Goal: Task Accomplishment & Management: Complete application form

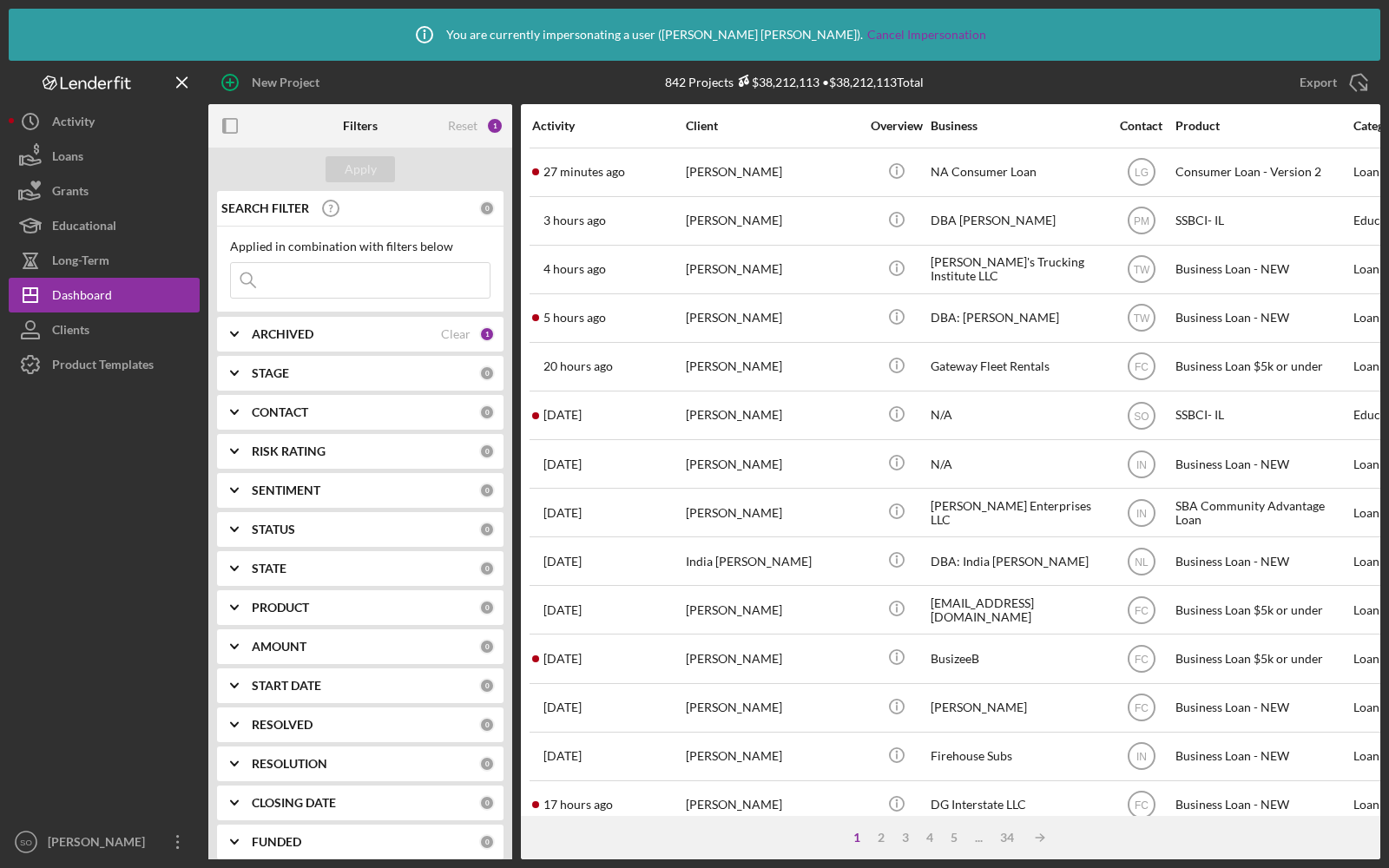
click at [59, 366] on div "Product Templates" at bounding box center [103, 367] width 102 height 39
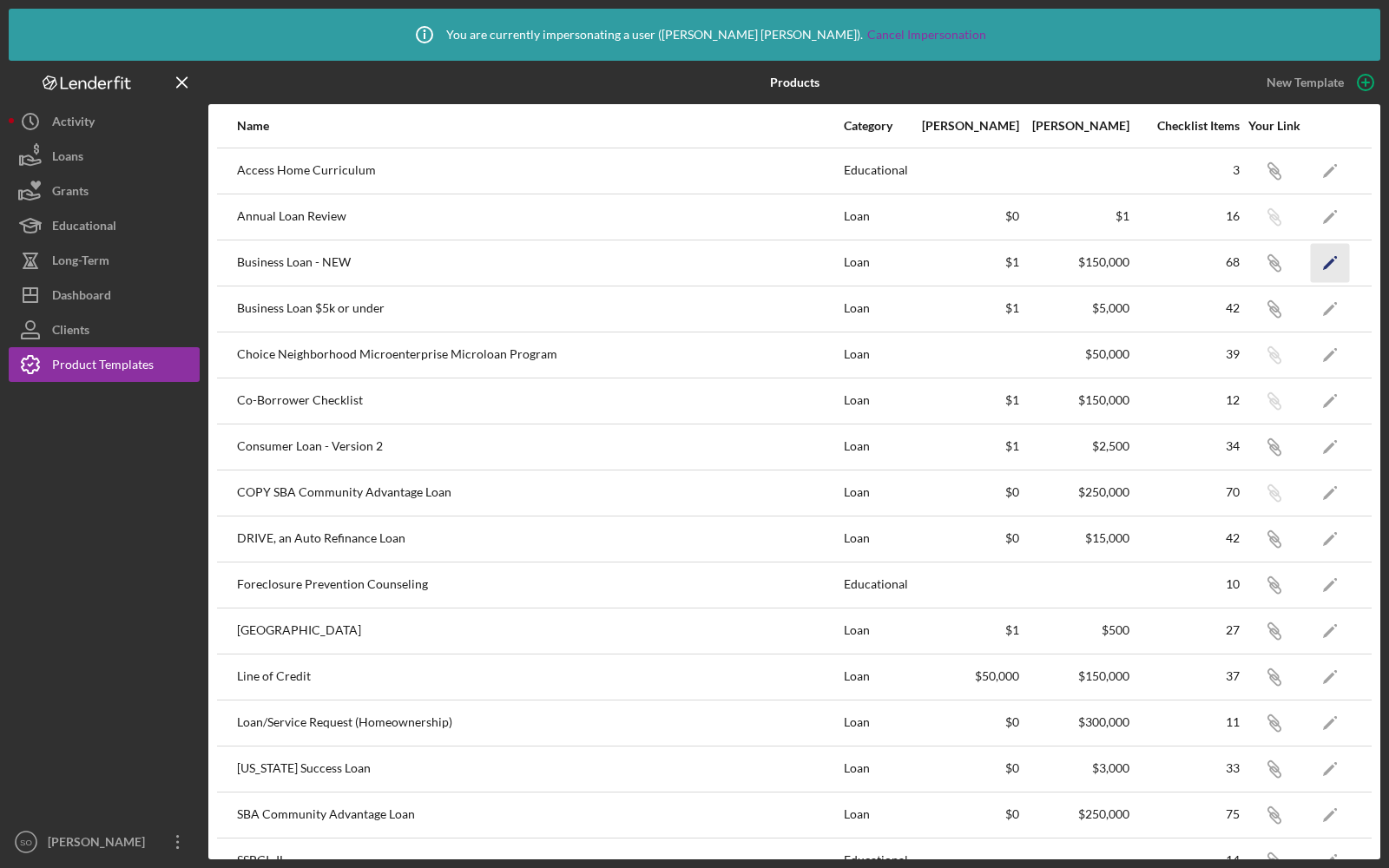
click at [1326, 262] on icon "Icon/Edit" at bounding box center [1330, 263] width 39 height 39
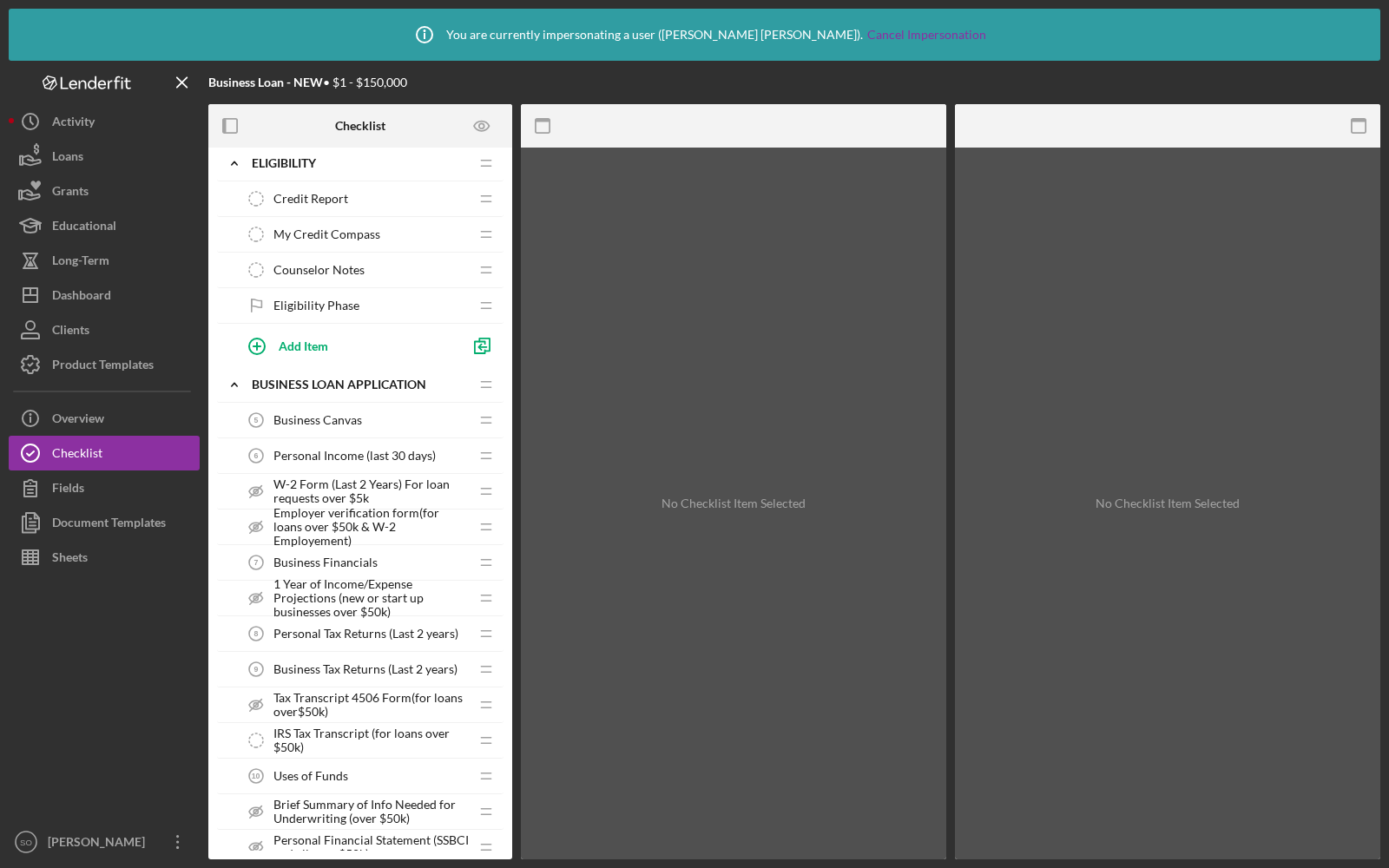
scroll to position [541, 0]
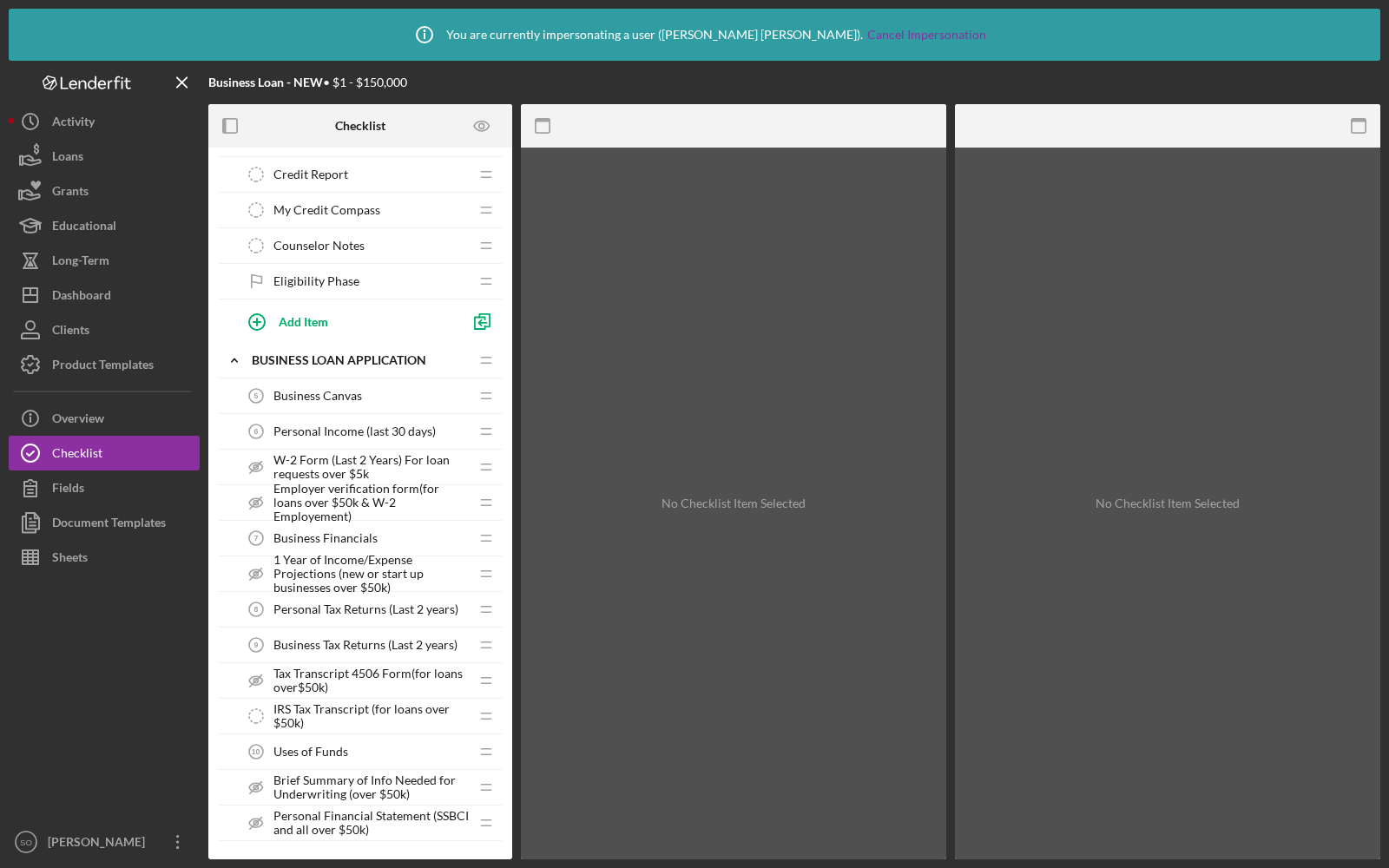
click at [403, 501] on span "Employer verification form(for loans over $50k & W-2 Employement)" at bounding box center [371, 502] width 195 height 41
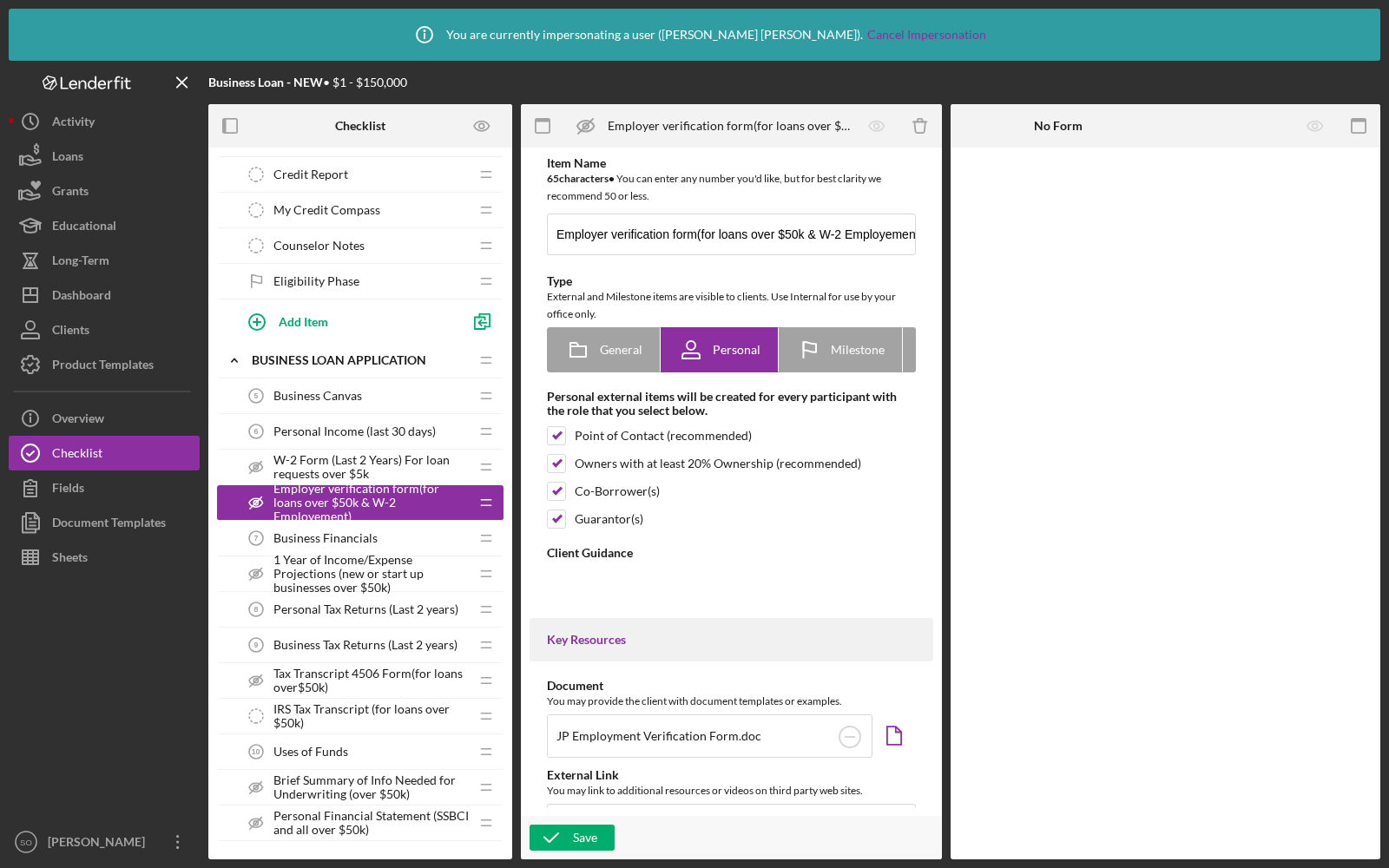
type textarea "<div> <p data-start="307" data-end="535">As part of the application process, we…"
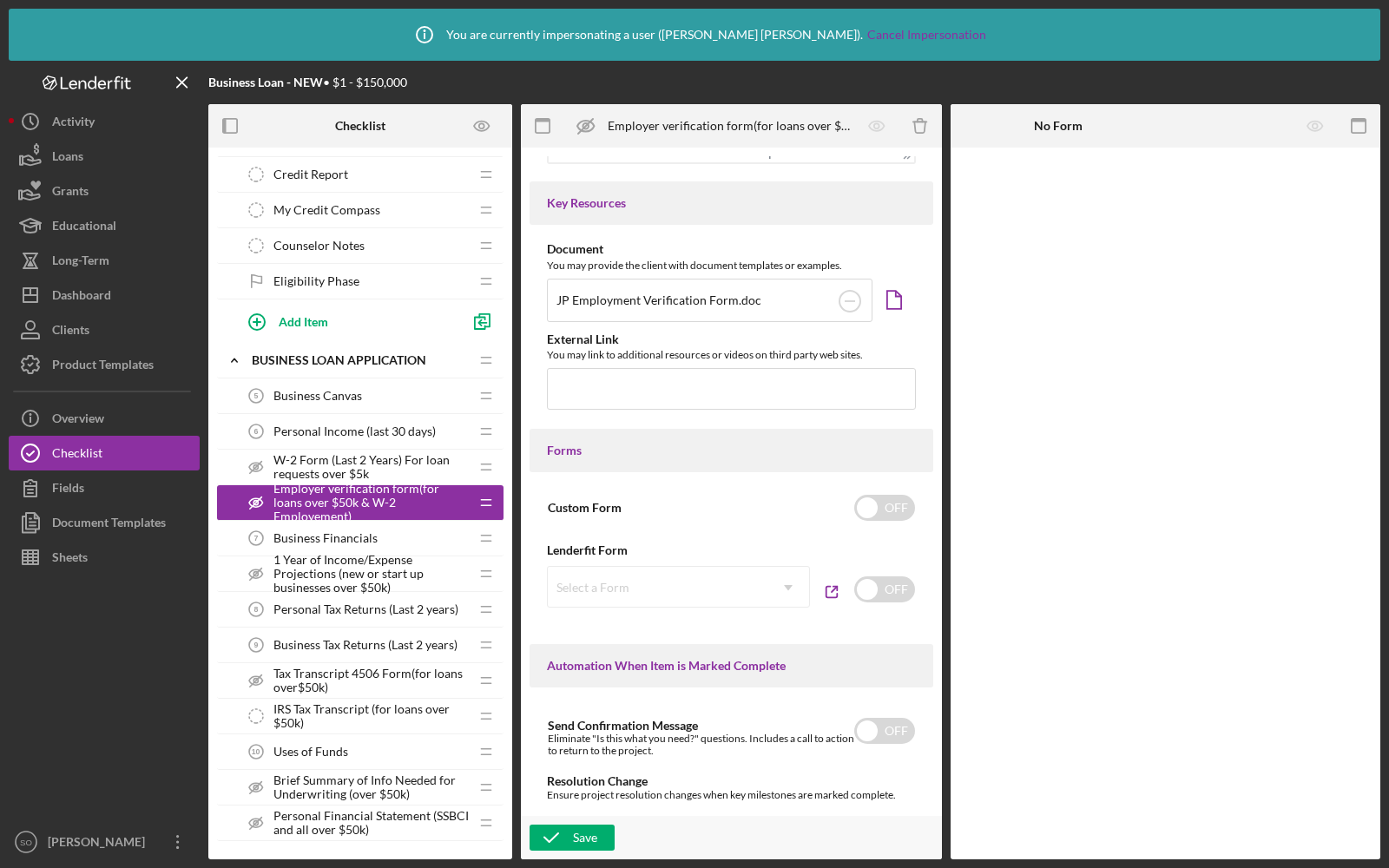
scroll to position [687, 0]
click at [887, 585] on input "checkbox" at bounding box center [885, 588] width 61 height 26
checkbox input "true"
click at [668, 589] on div "Select a Form" at bounding box center [657, 586] width 219 height 39
type input "e"
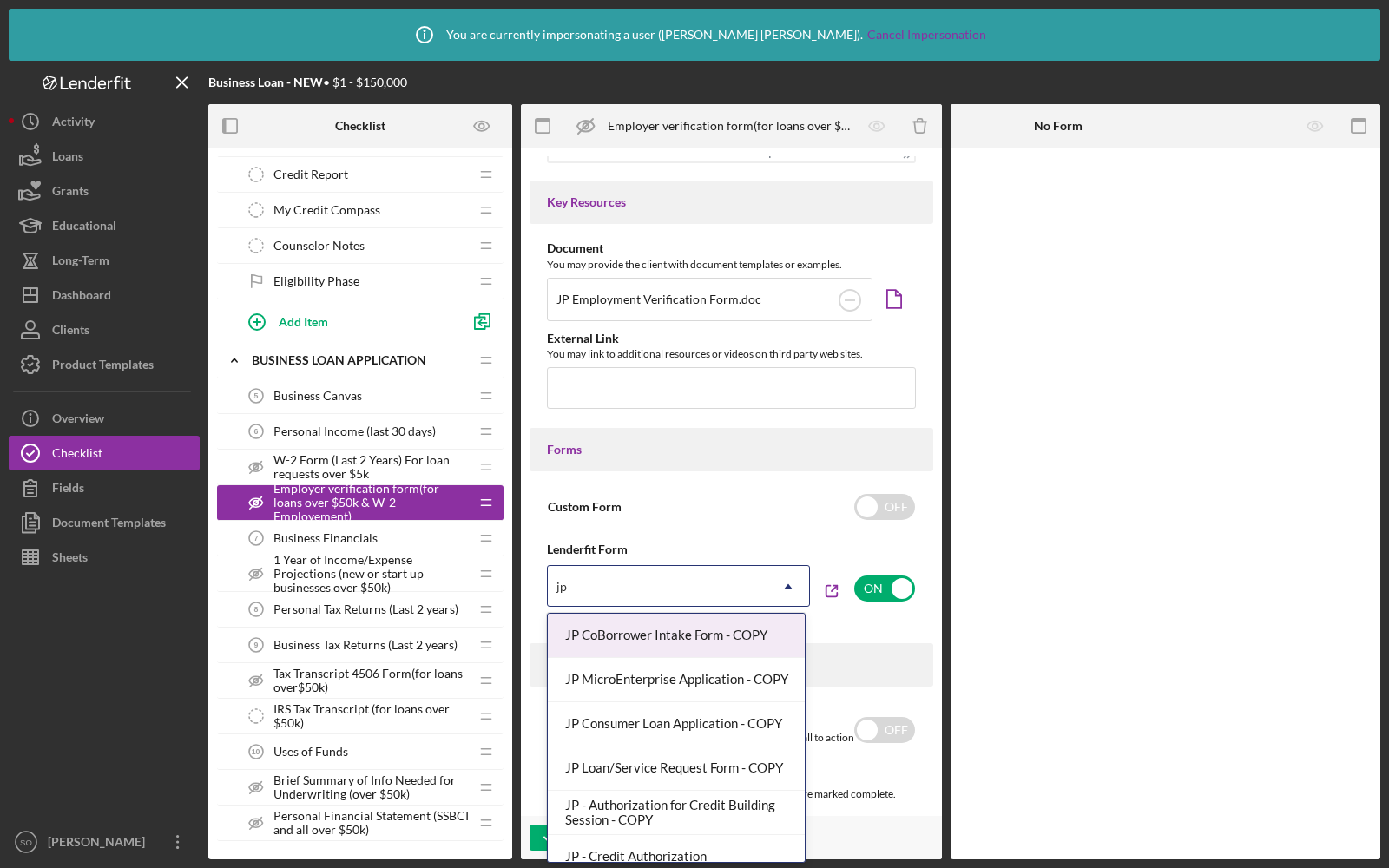
type input "jp"
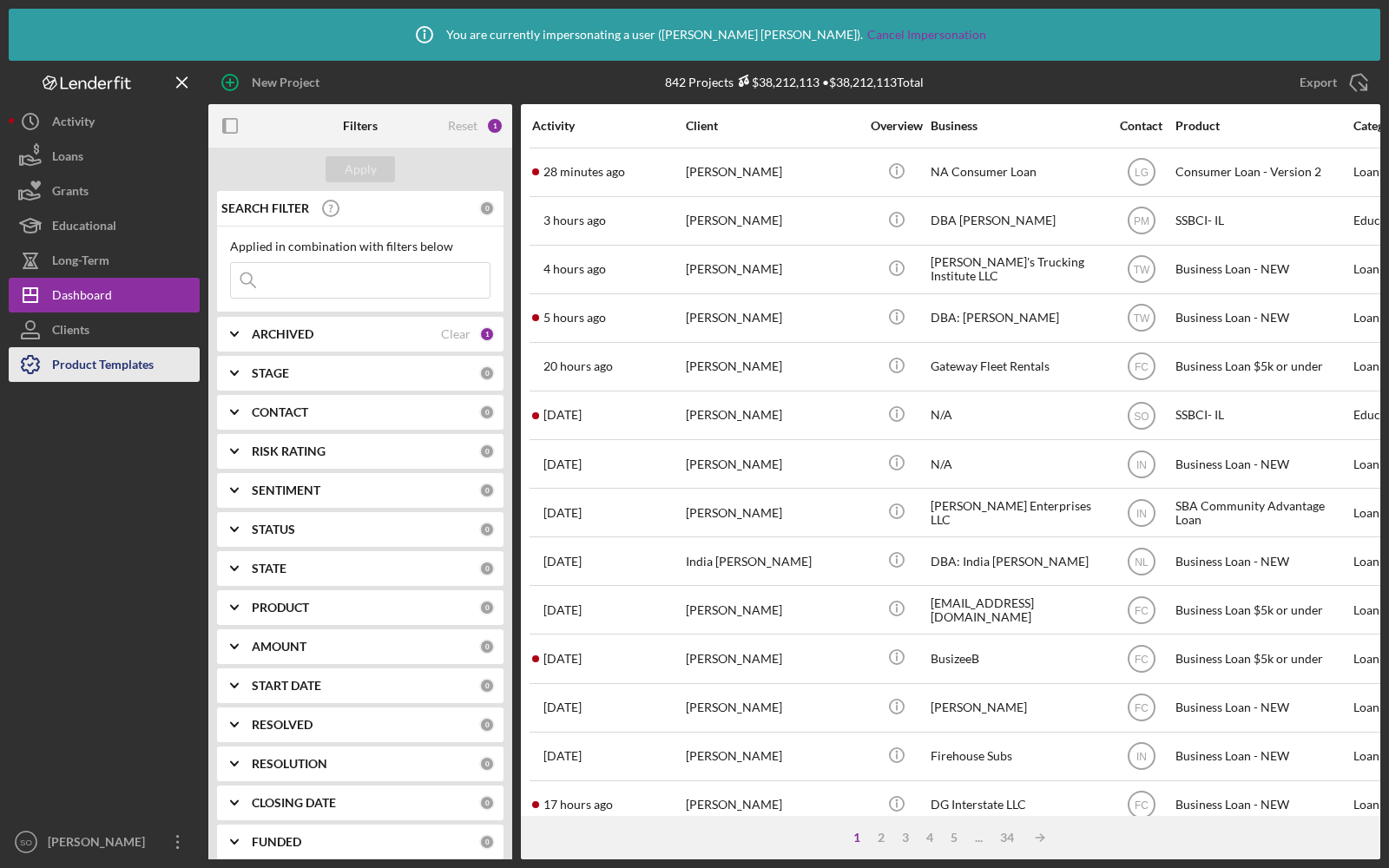
click at [96, 366] on div "Product Templates" at bounding box center [103, 367] width 102 height 39
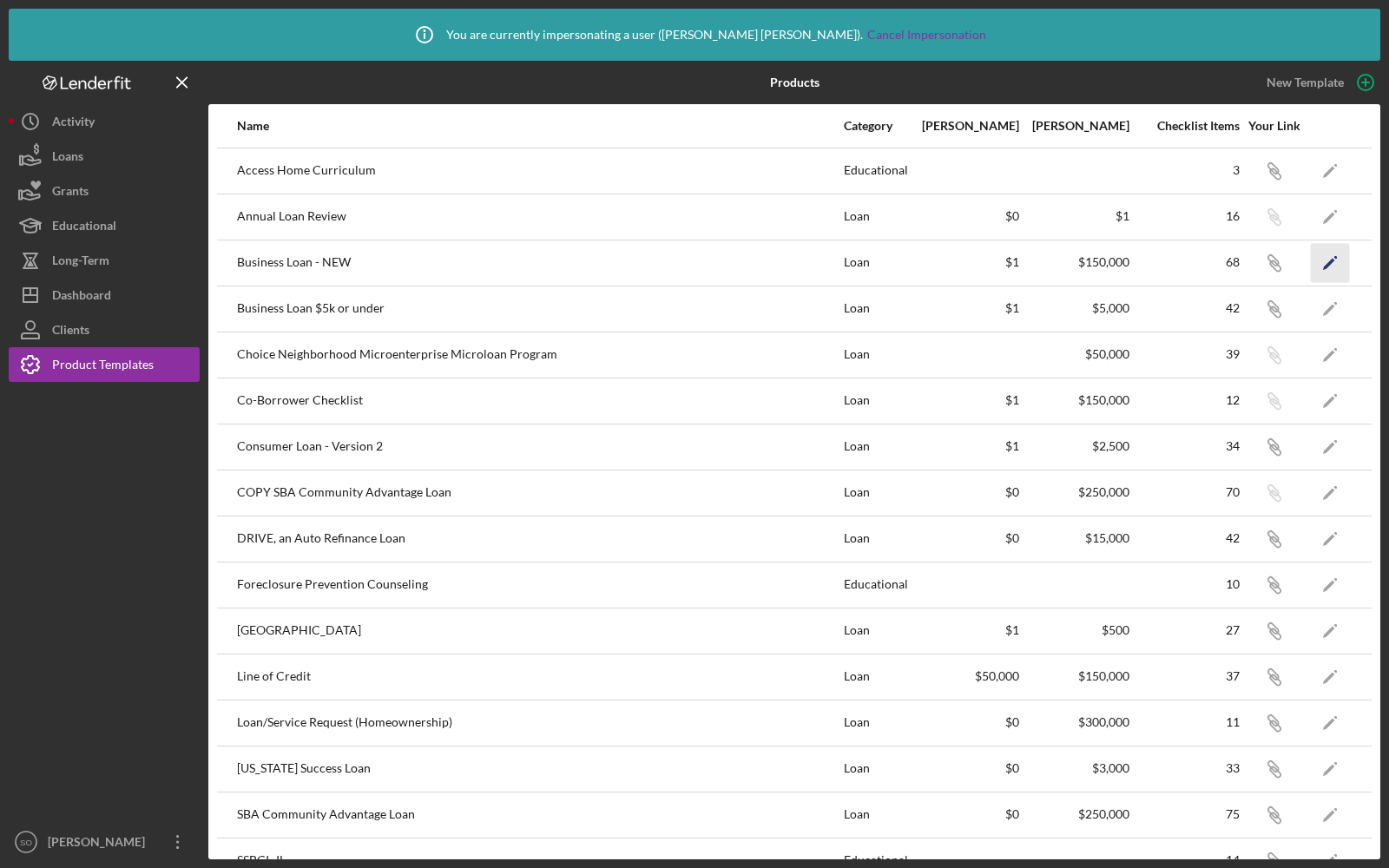
click at [1331, 256] on icon "Icon/Edit" at bounding box center [1330, 263] width 39 height 39
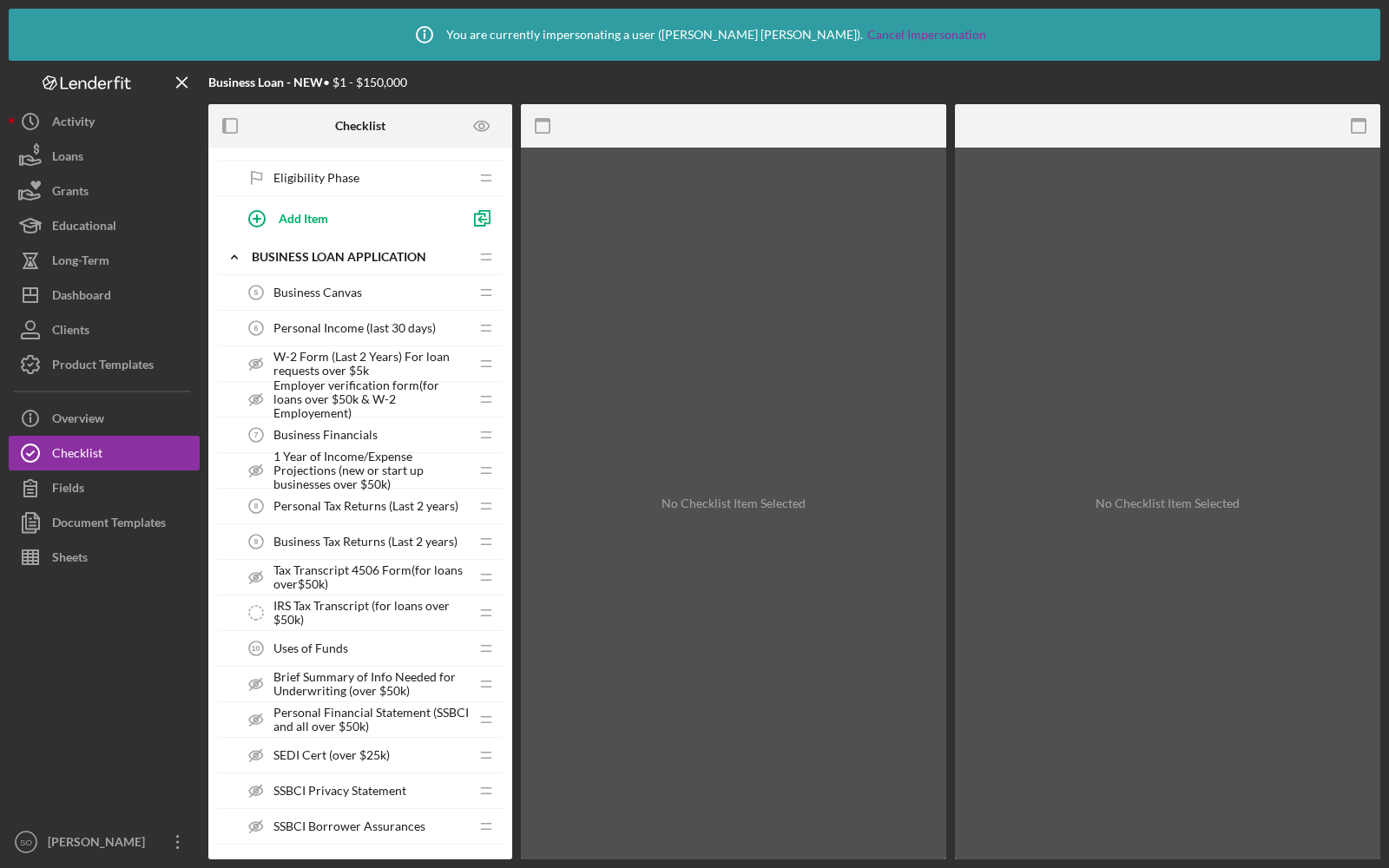
scroll to position [748, 0]
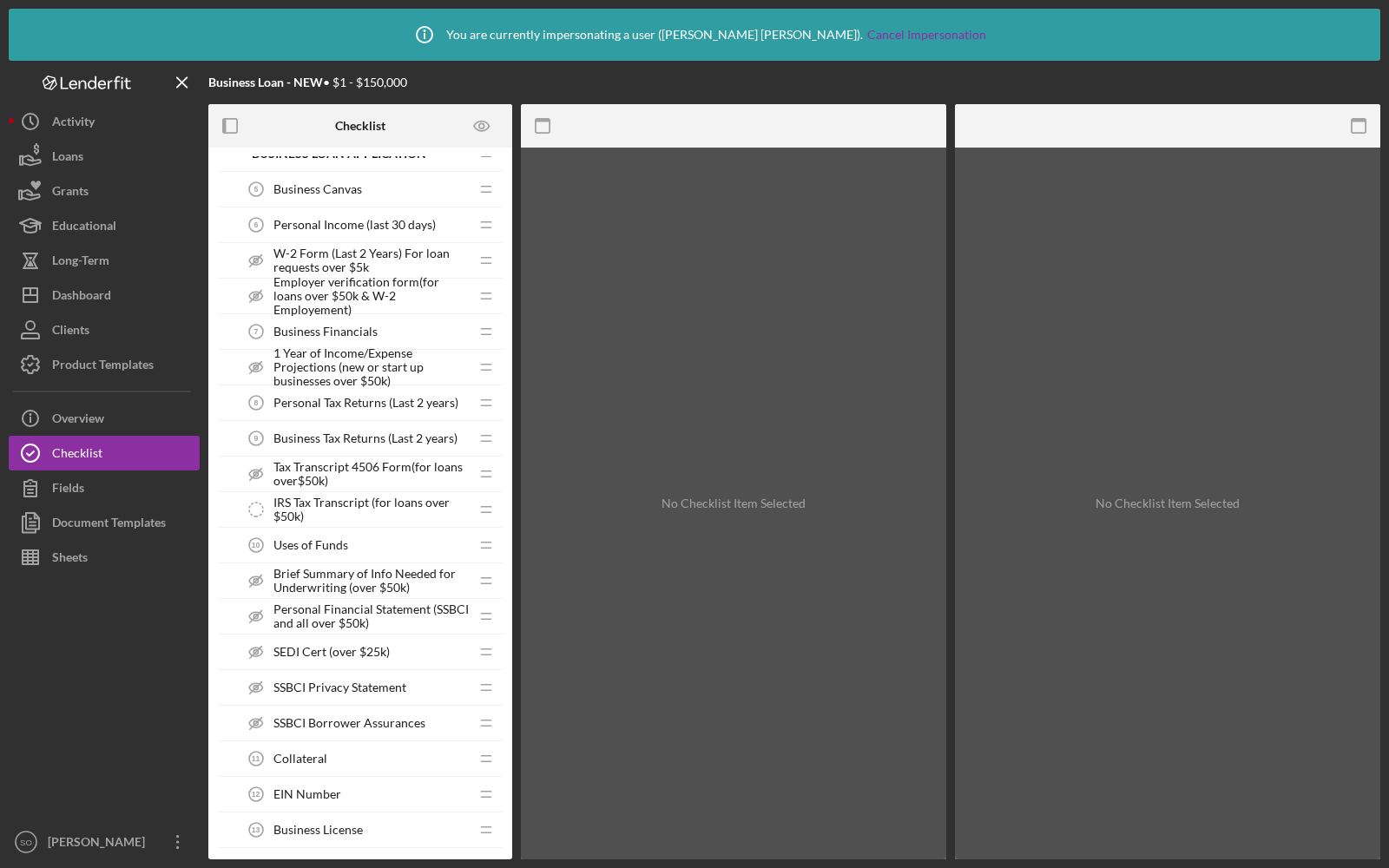
click at [369, 277] on span "Employer verification form(for loans over $50k & W-2 Employement)" at bounding box center [371, 295] width 195 height 41
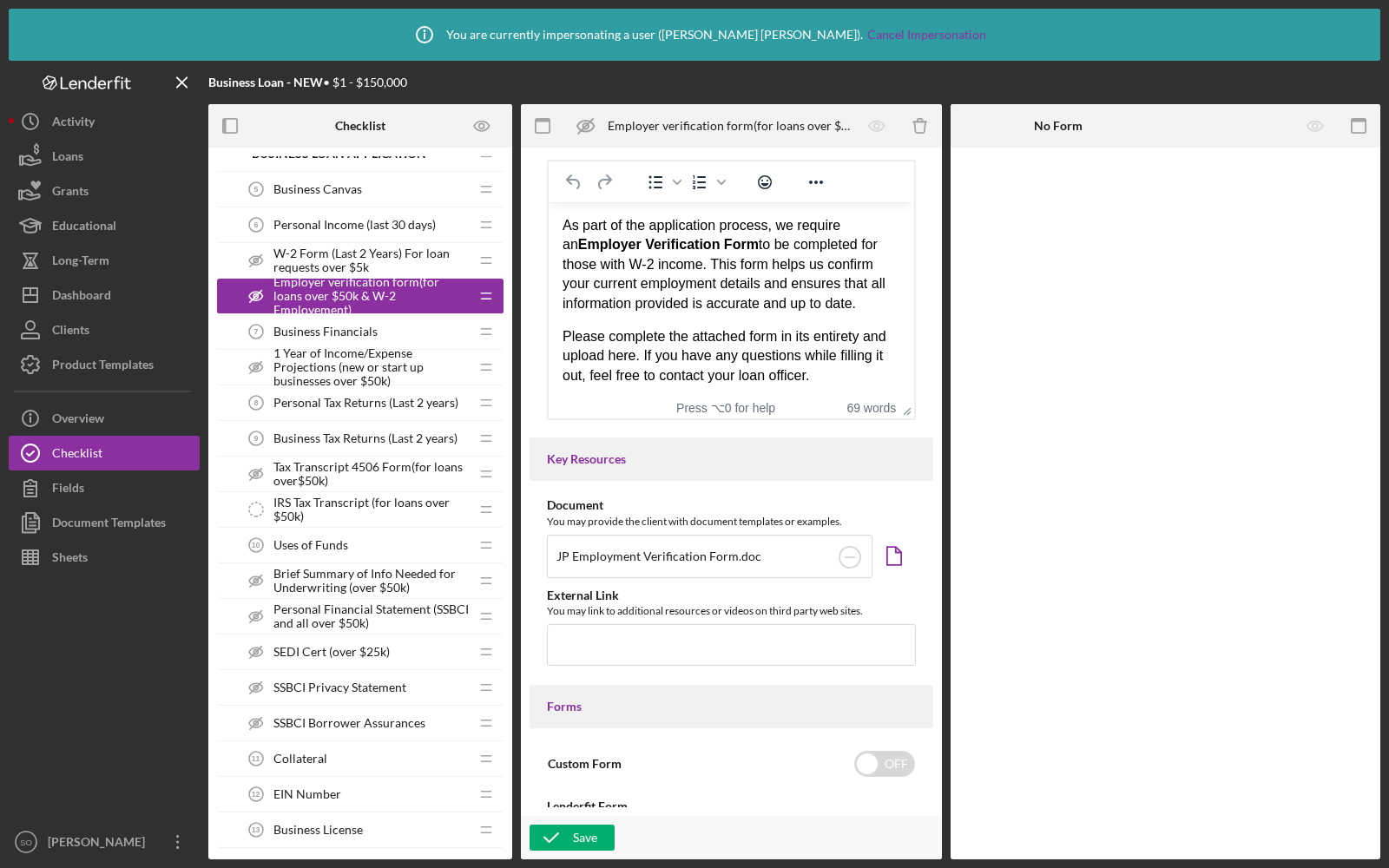
scroll to position [2, 0]
click at [847, 551] on circle at bounding box center [850, 557] width 21 height 21
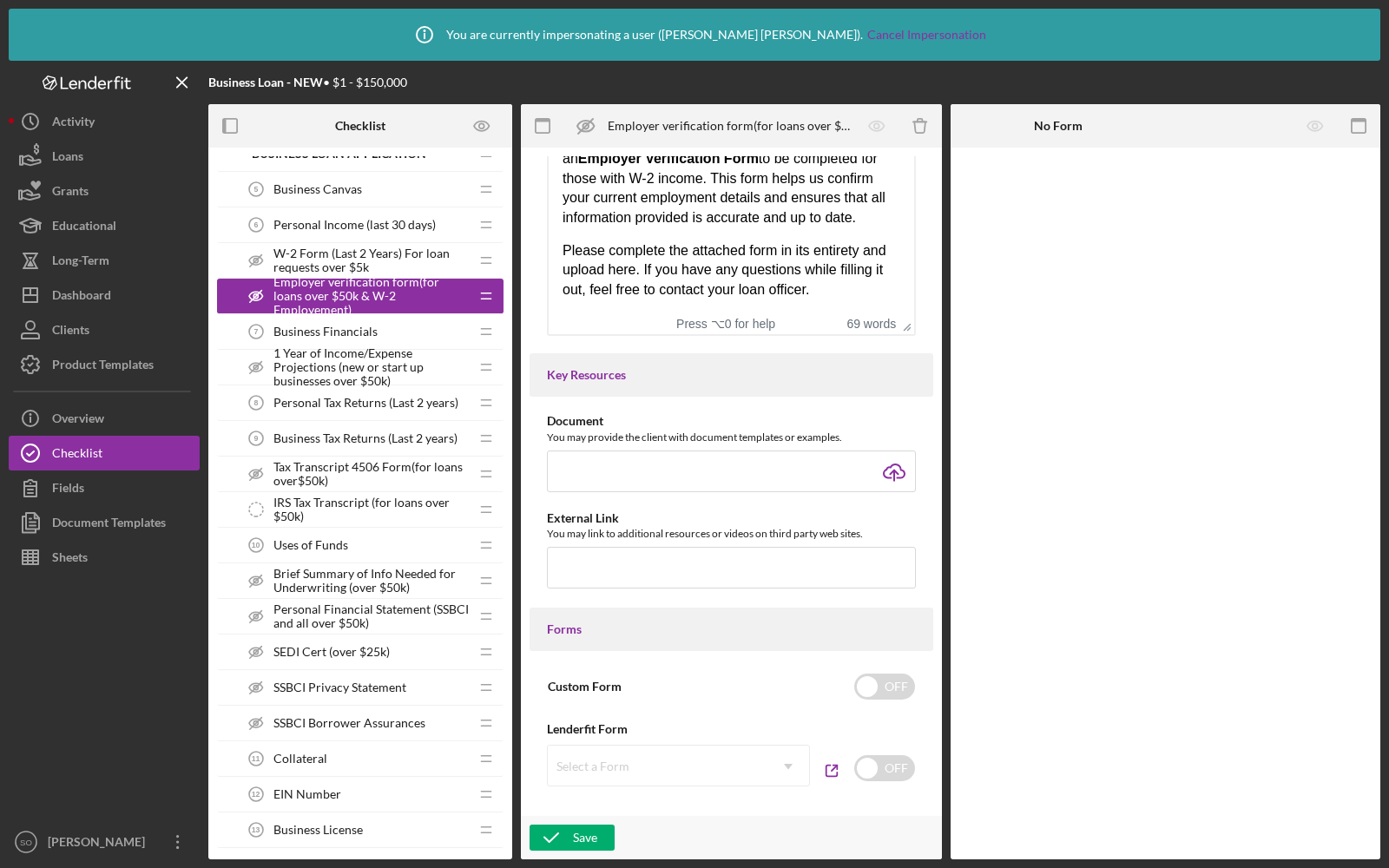
scroll to position [679, 0]
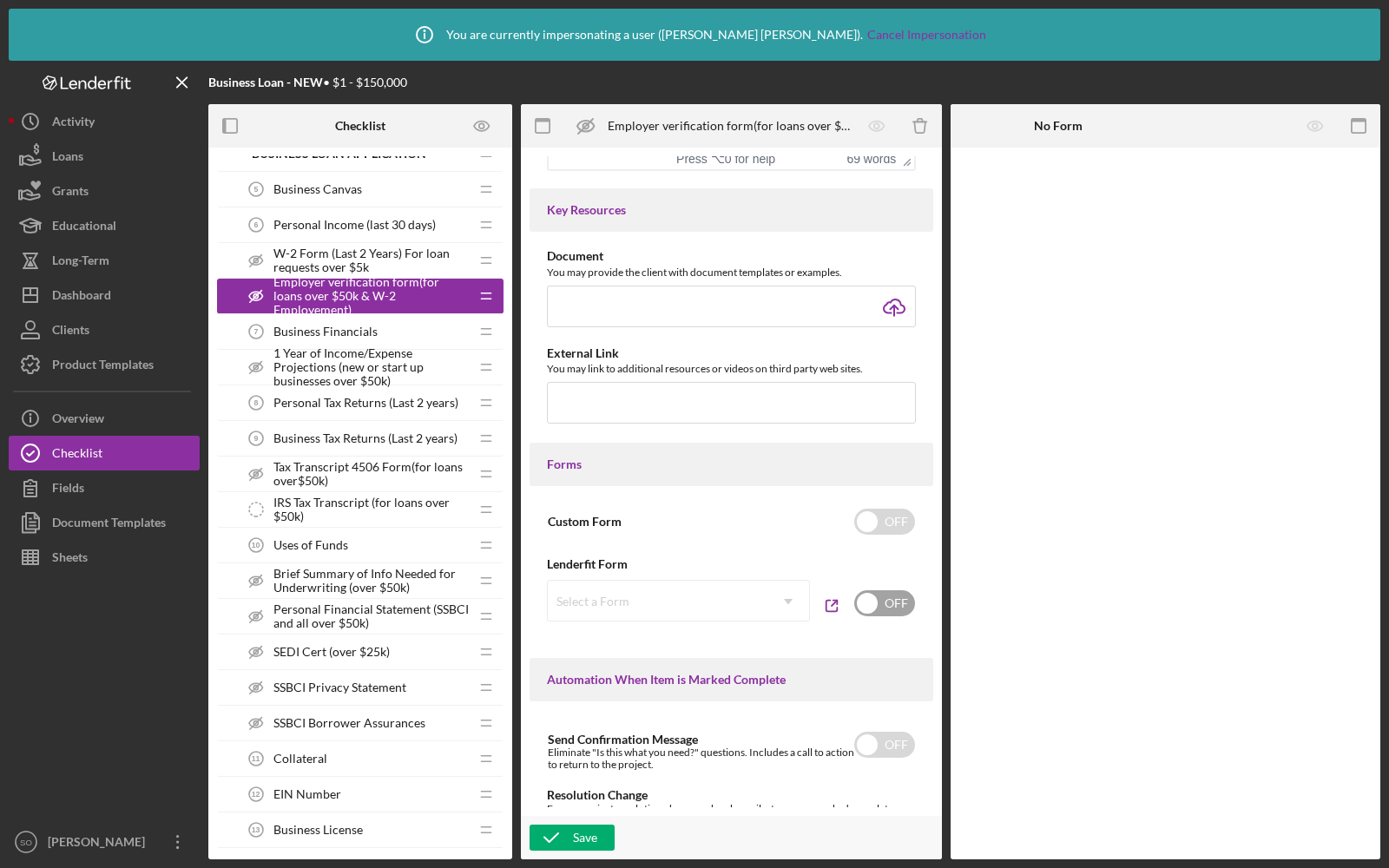
click at [900, 598] on input "checkbox" at bounding box center [885, 602] width 61 height 26
checkbox input "true"
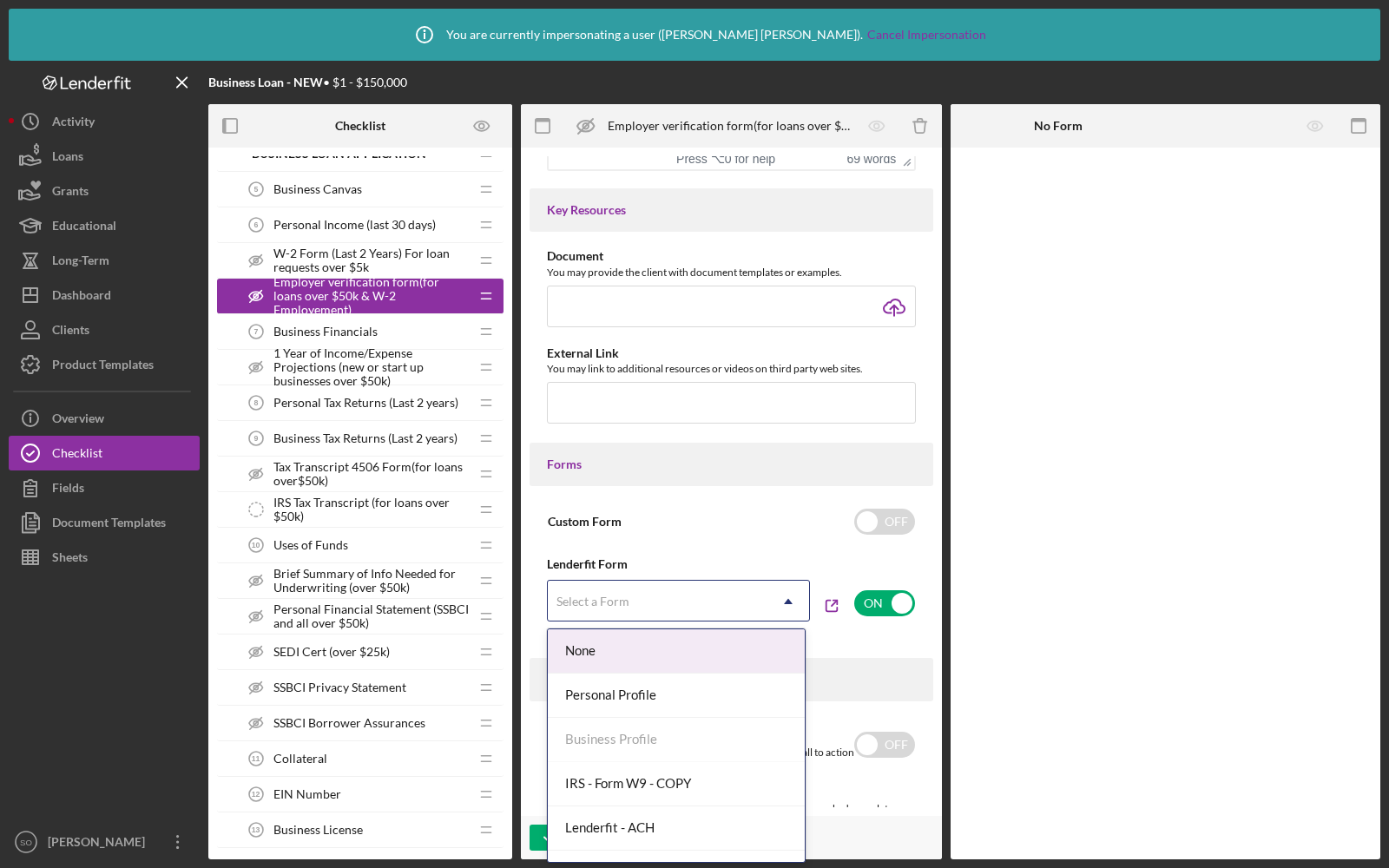
click at [718, 607] on div "Select a Form" at bounding box center [657, 600] width 219 height 39
type input "jp"
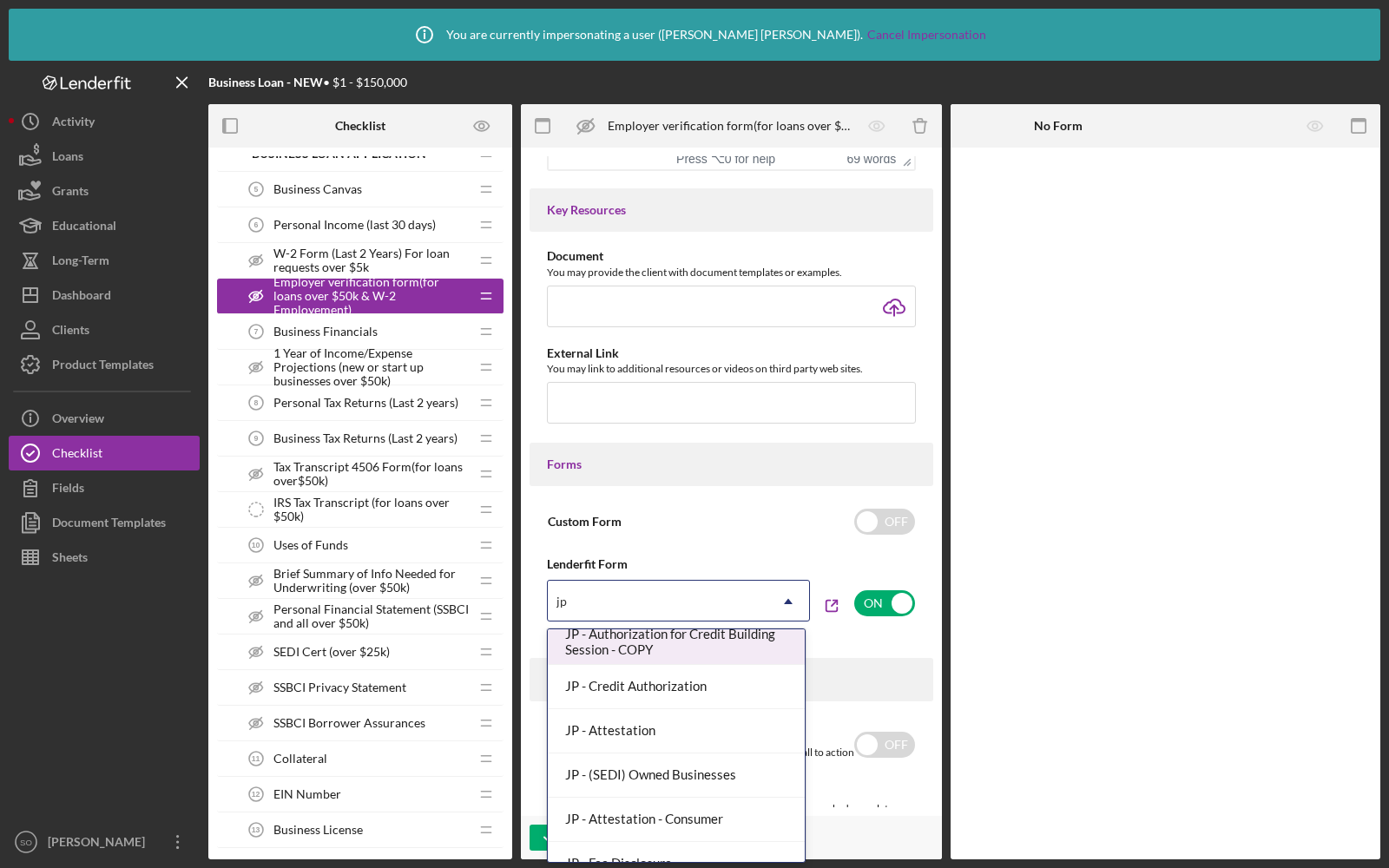
scroll to position [249, 0]
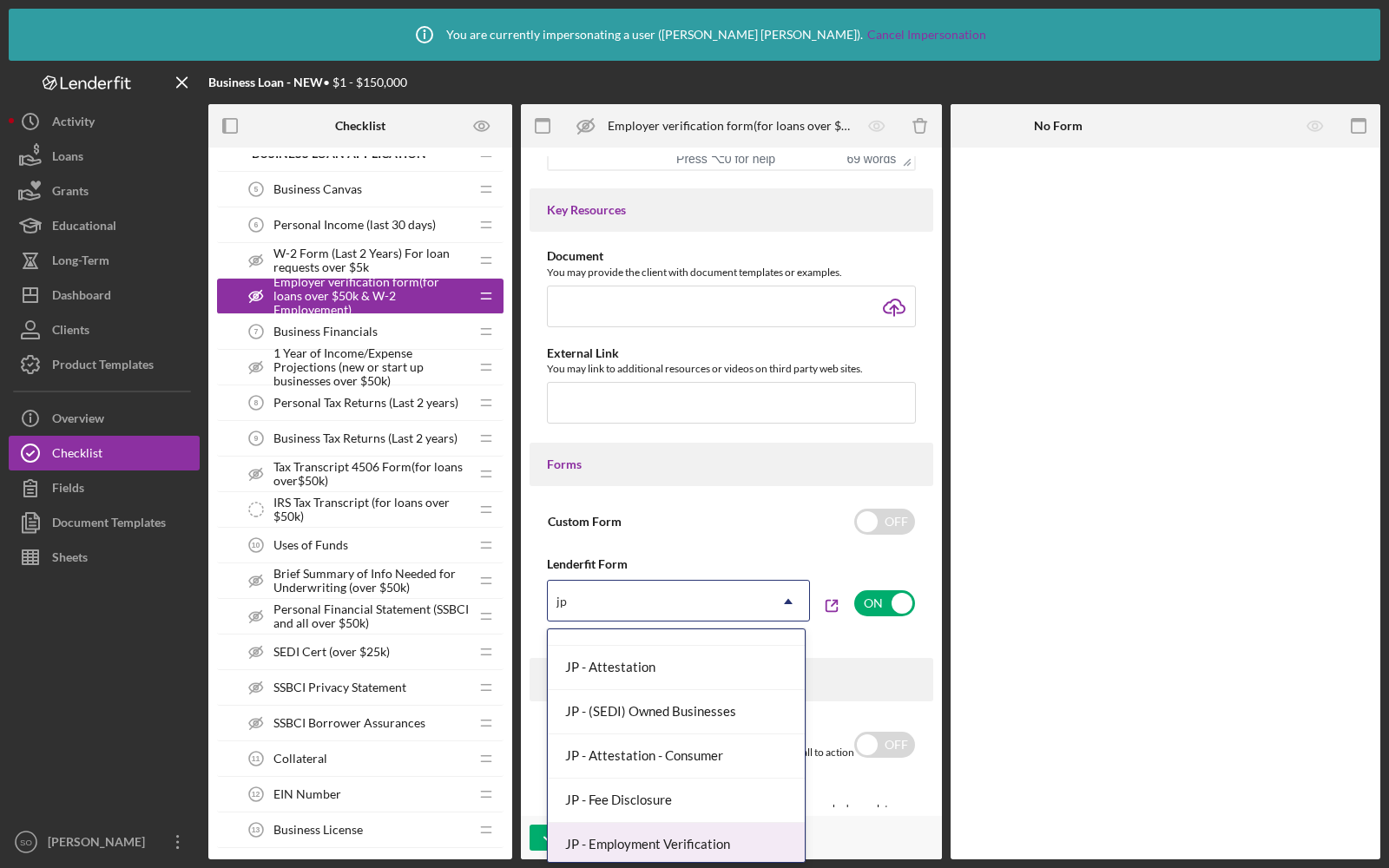
click at [661, 825] on div "JP - Employment Verification" at bounding box center [676, 845] width 257 height 44
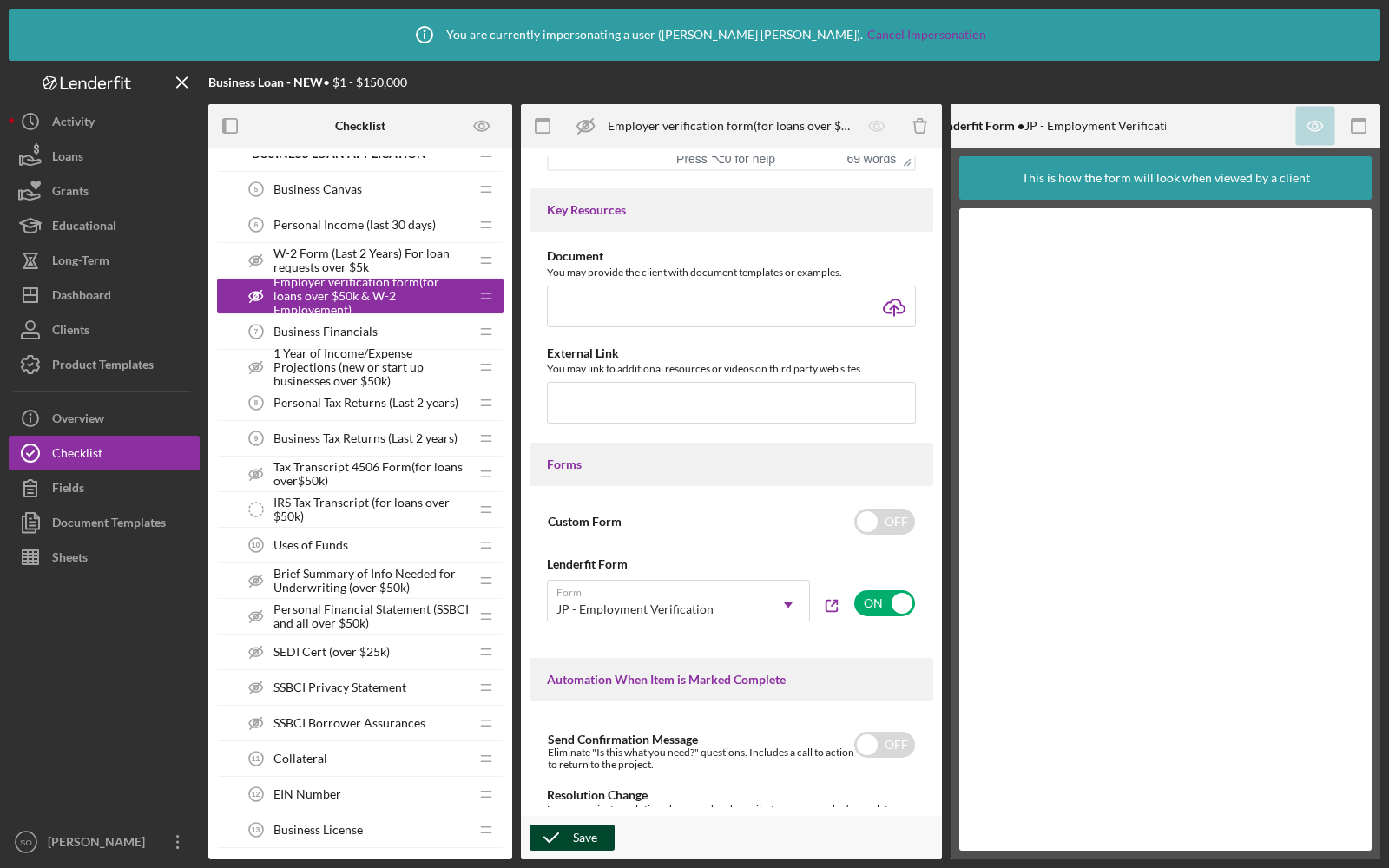
click at [591, 838] on div "Save" at bounding box center [584, 837] width 24 height 26
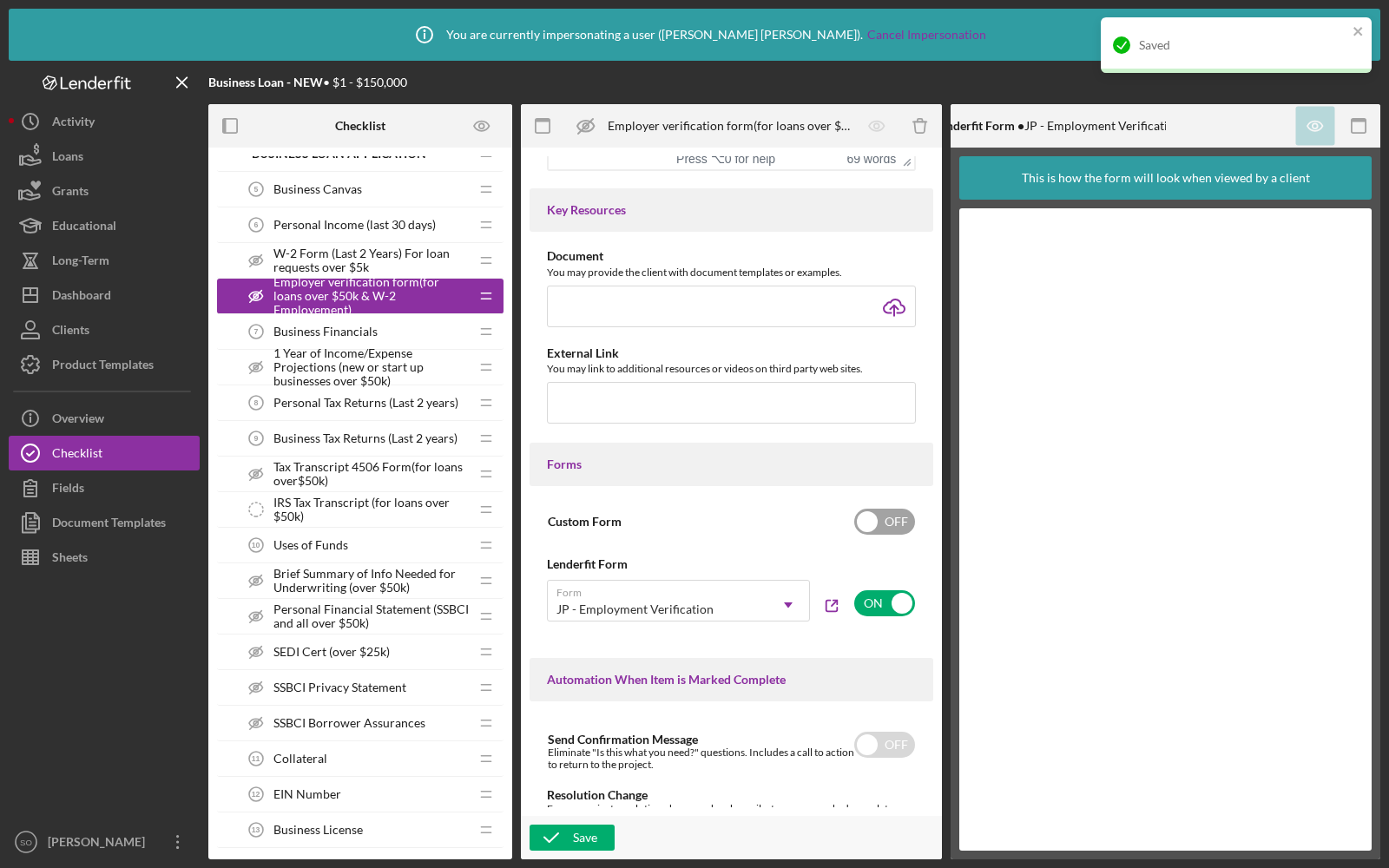
scroll to position [0, 0]
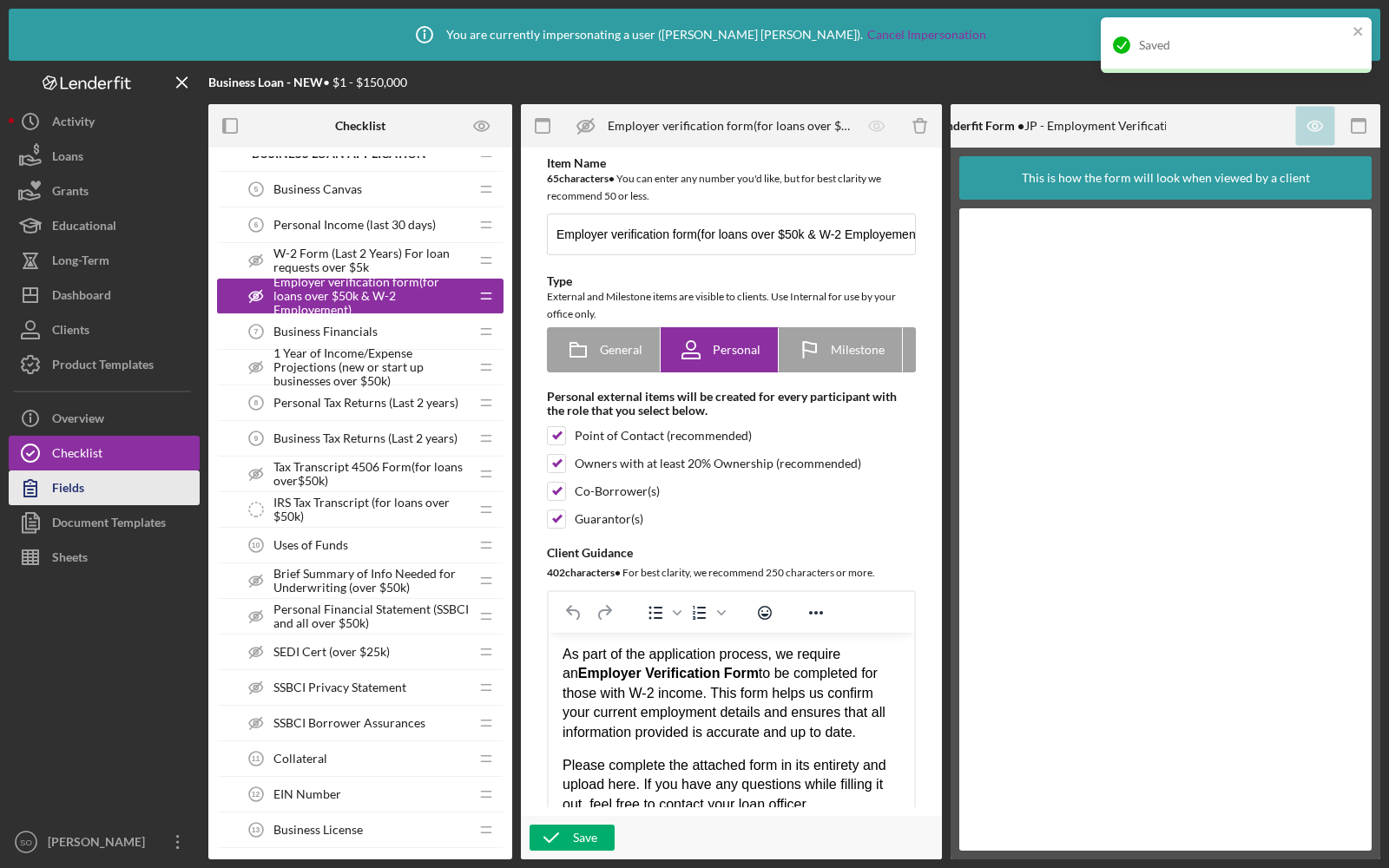
click at [70, 487] on div "Fields" at bounding box center [67, 490] width 32 height 39
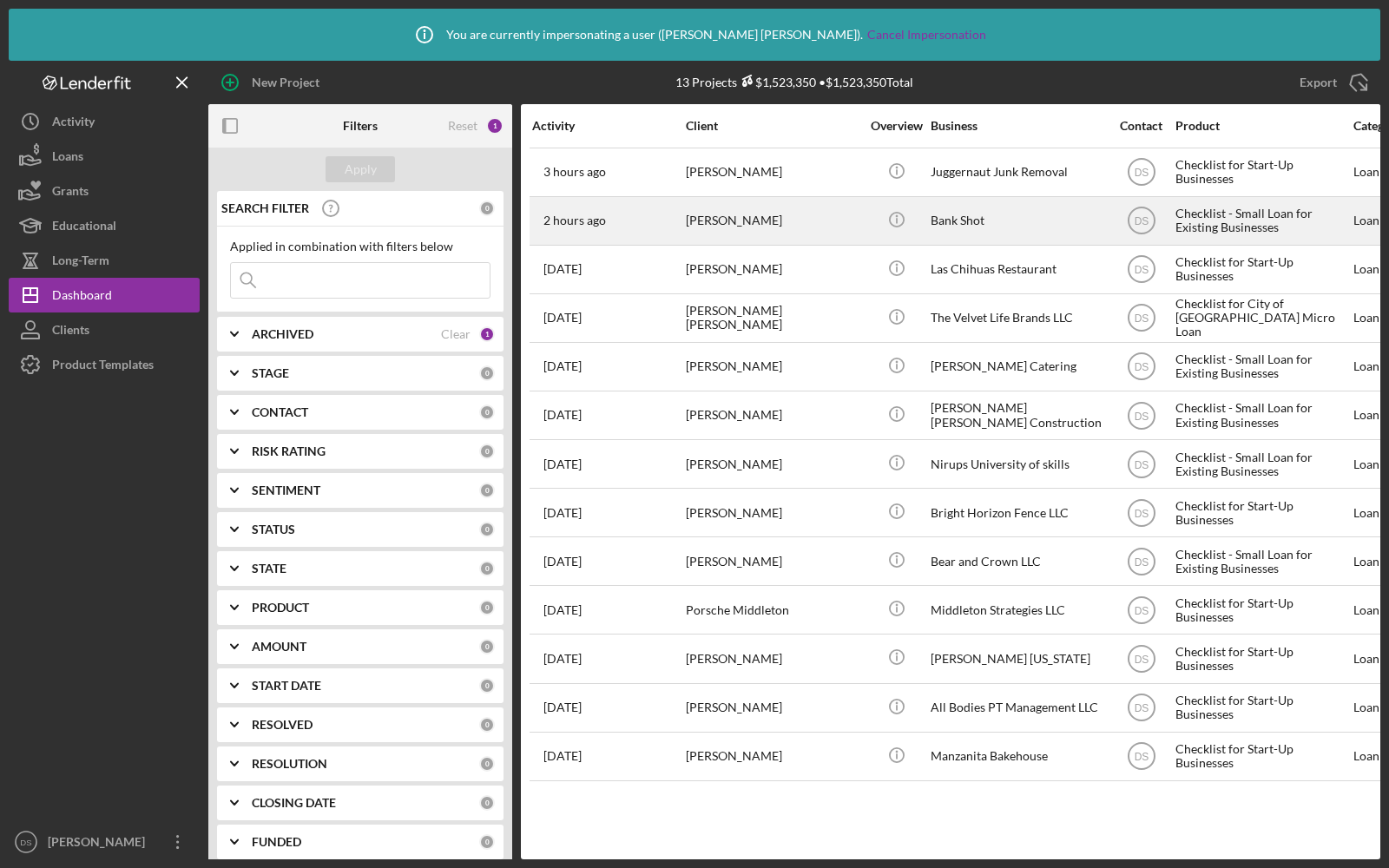
click at [814, 239] on div "[PERSON_NAME]" at bounding box center [773, 221] width 173 height 46
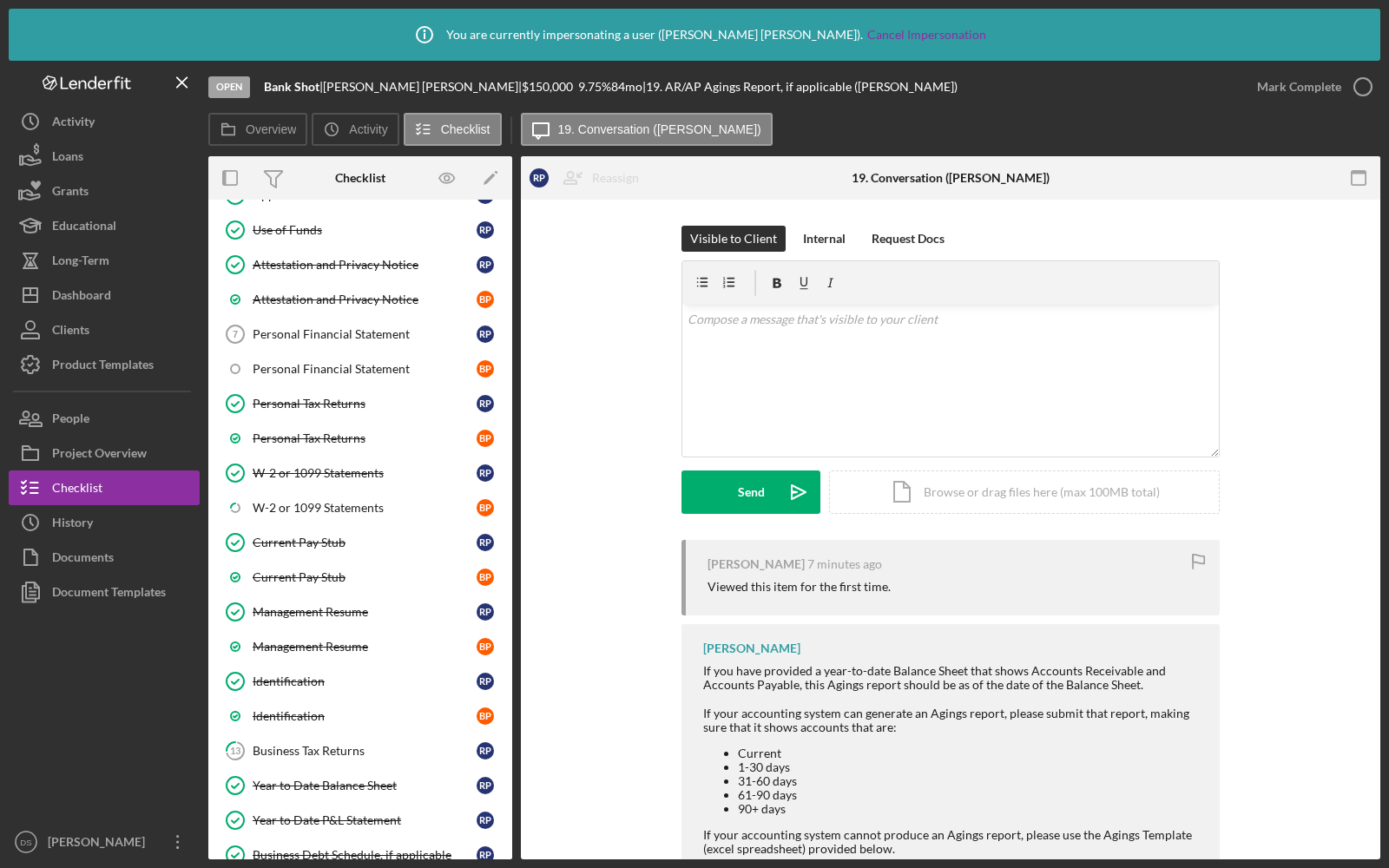
scroll to position [268, 0]
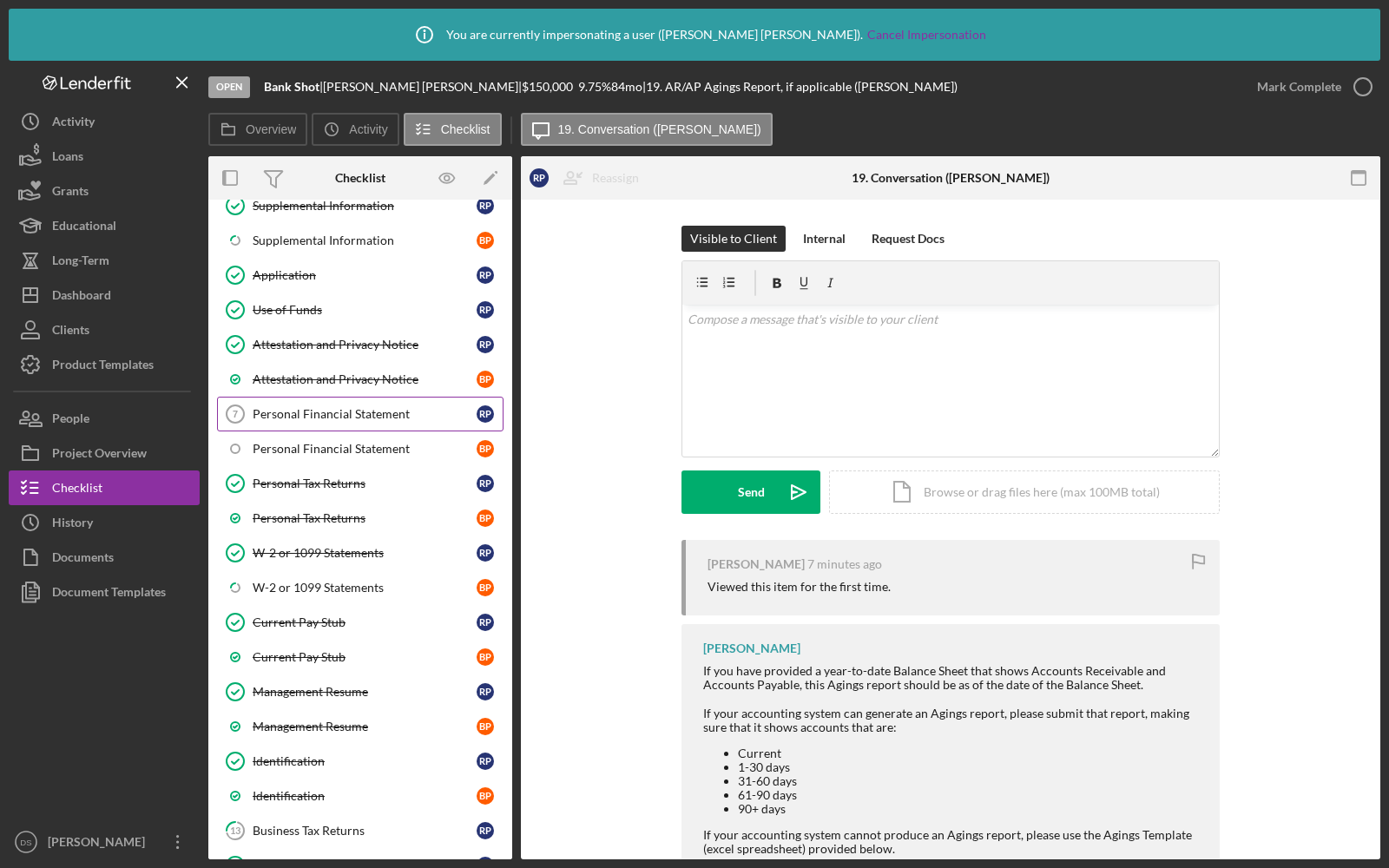
click at [372, 408] on div "Personal Financial Statement" at bounding box center [365, 414] width 224 height 13
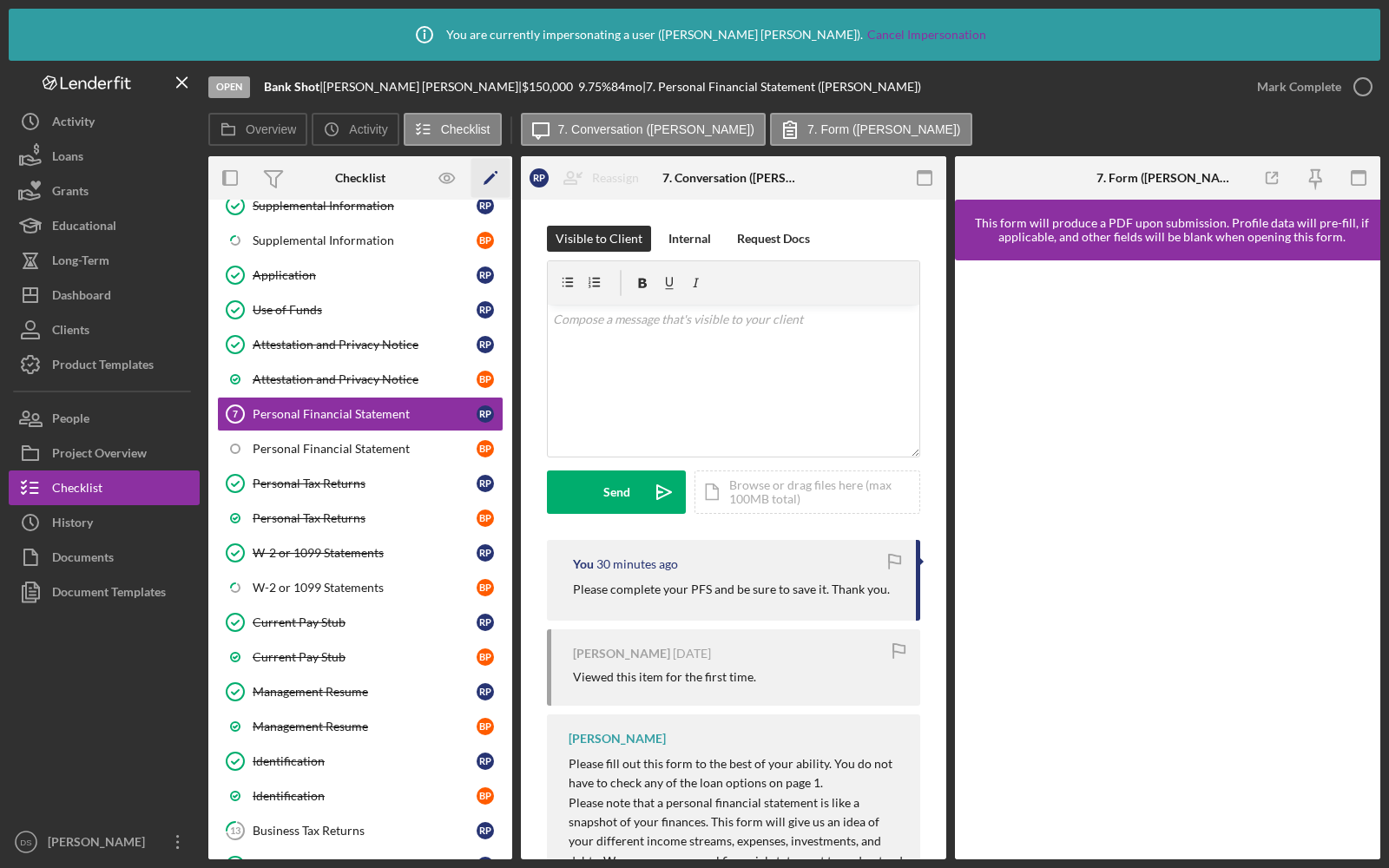
click at [488, 176] on icon "Icon/Edit" at bounding box center [491, 178] width 39 height 39
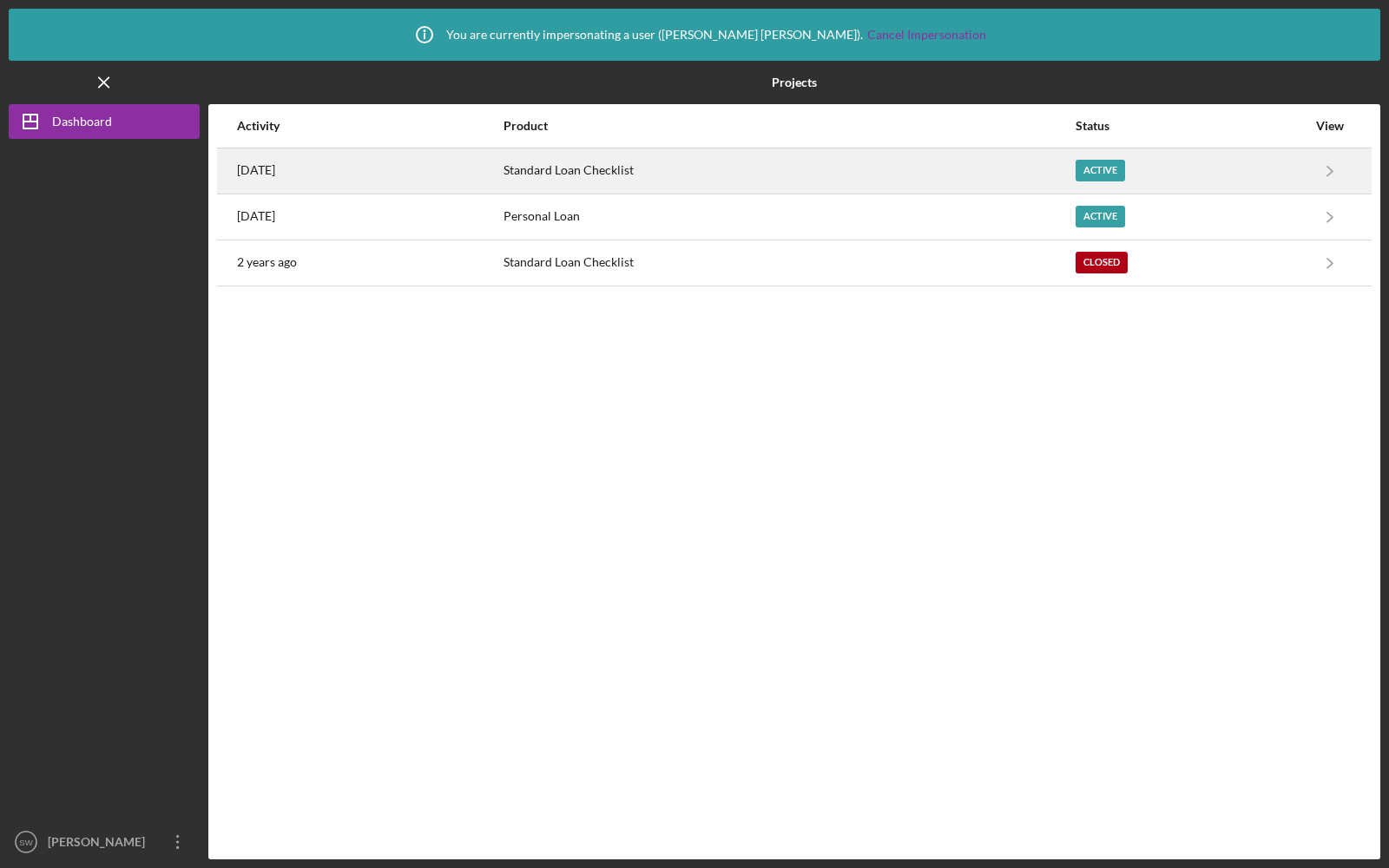
click at [740, 169] on div "Standard Loan Checklist" at bounding box center [788, 170] width 570 height 43
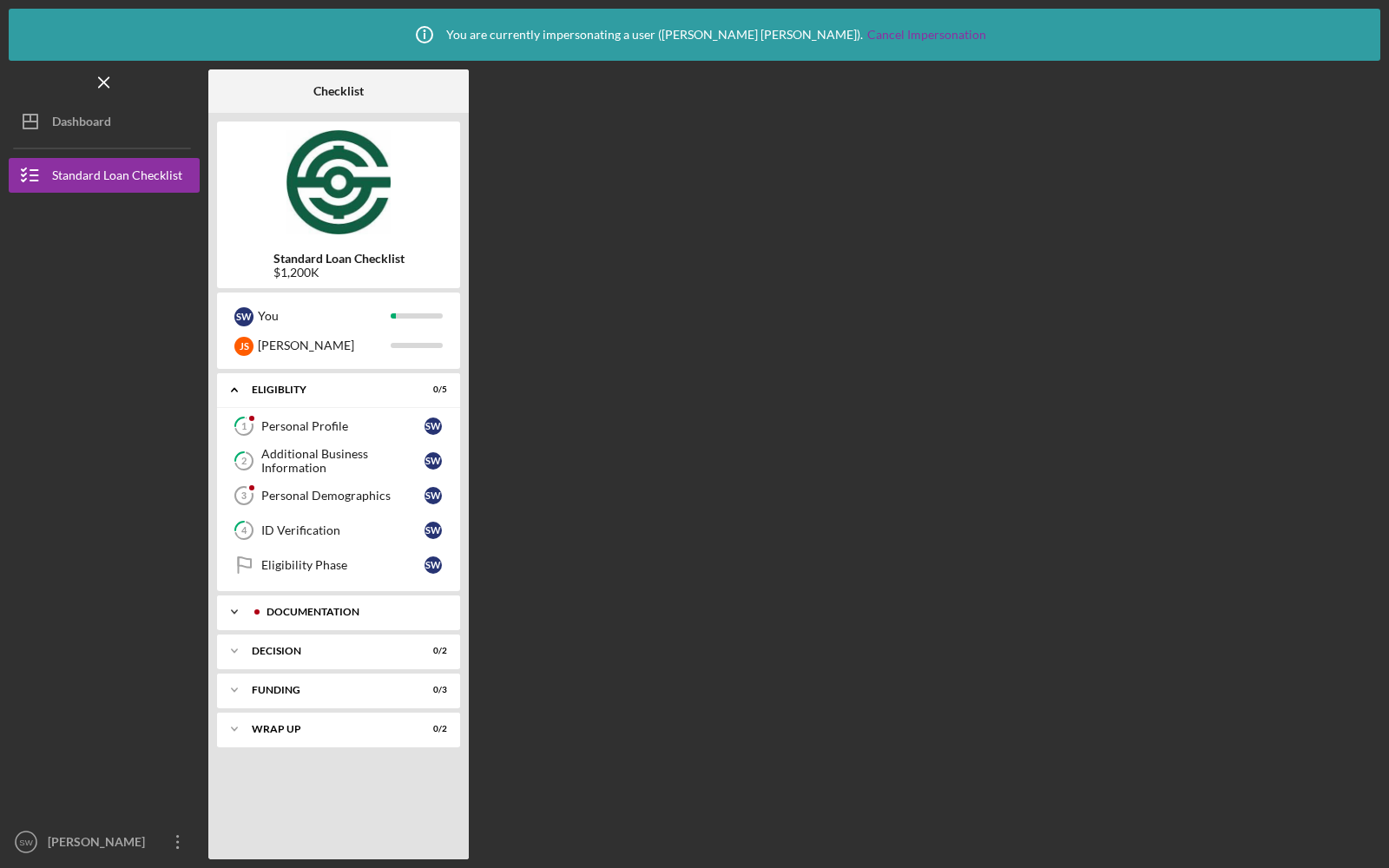
click at [323, 609] on div "Documentation" at bounding box center [352, 612] width 172 height 11
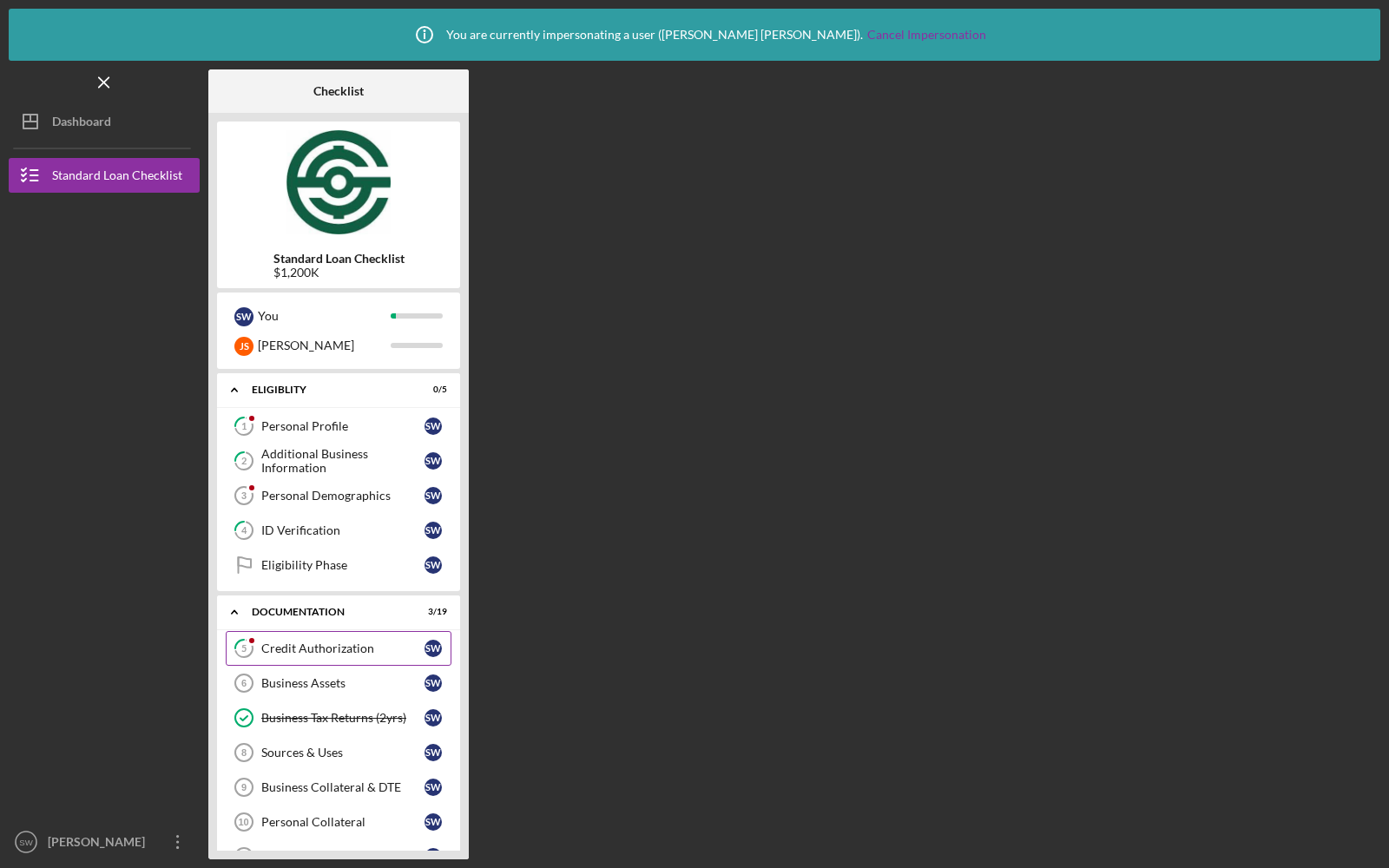
click at [318, 642] on div "Credit Authorization" at bounding box center [344, 649] width 164 height 13
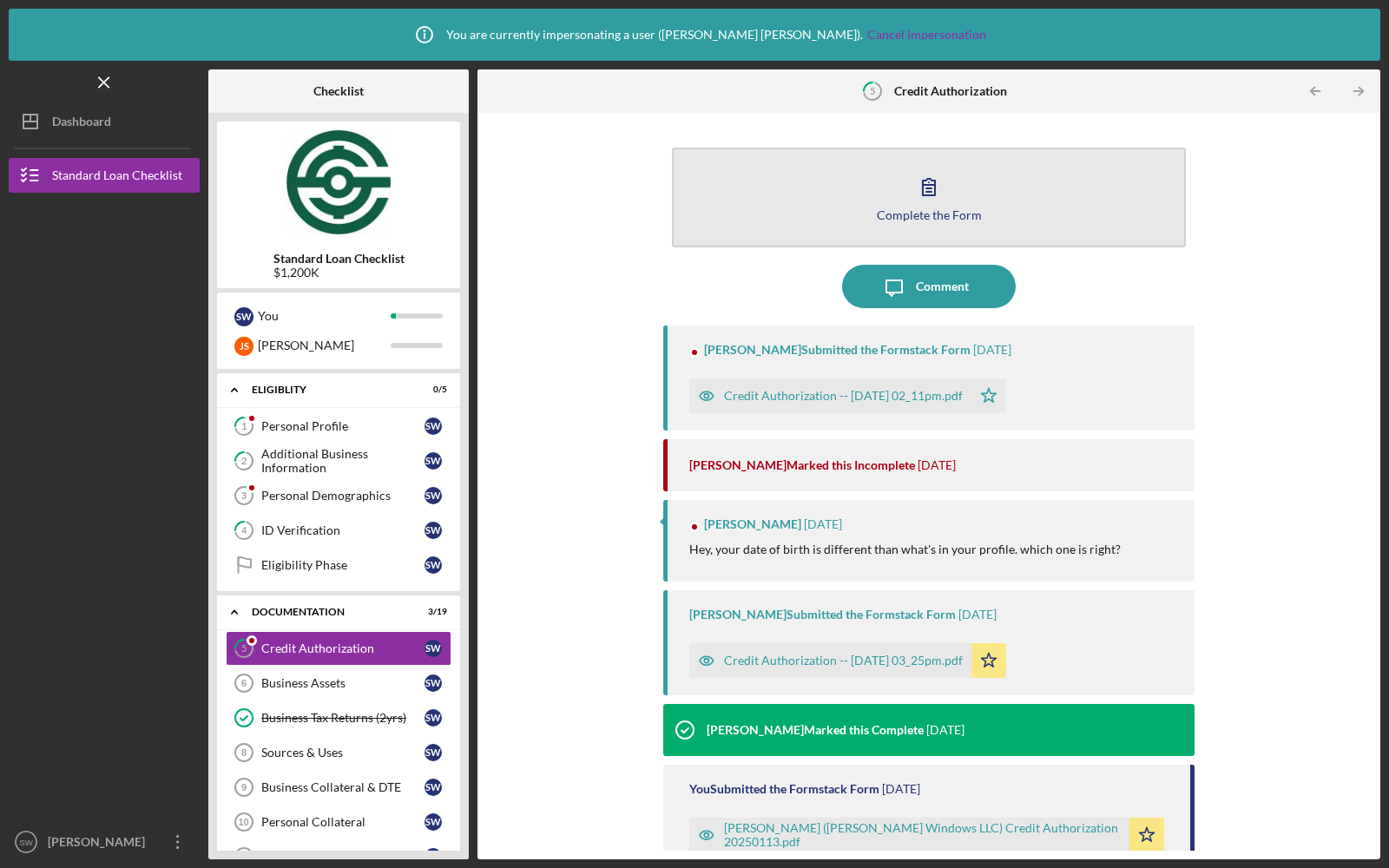
click at [935, 215] on div "Complete the Form" at bounding box center [929, 216] width 105 height 13
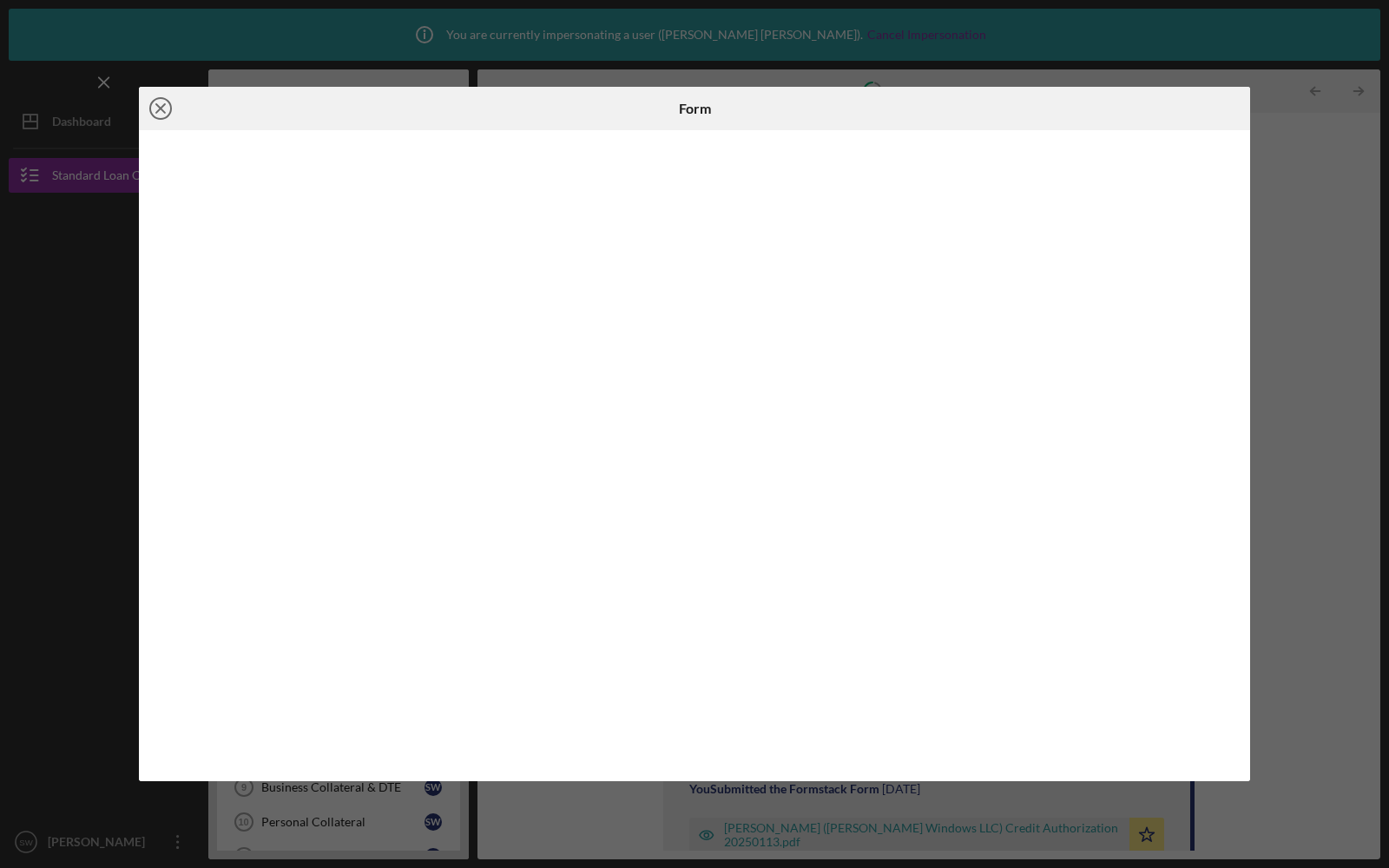
click at [162, 105] on icon "Icon/Close" at bounding box center [160, 108] width 43 height 43
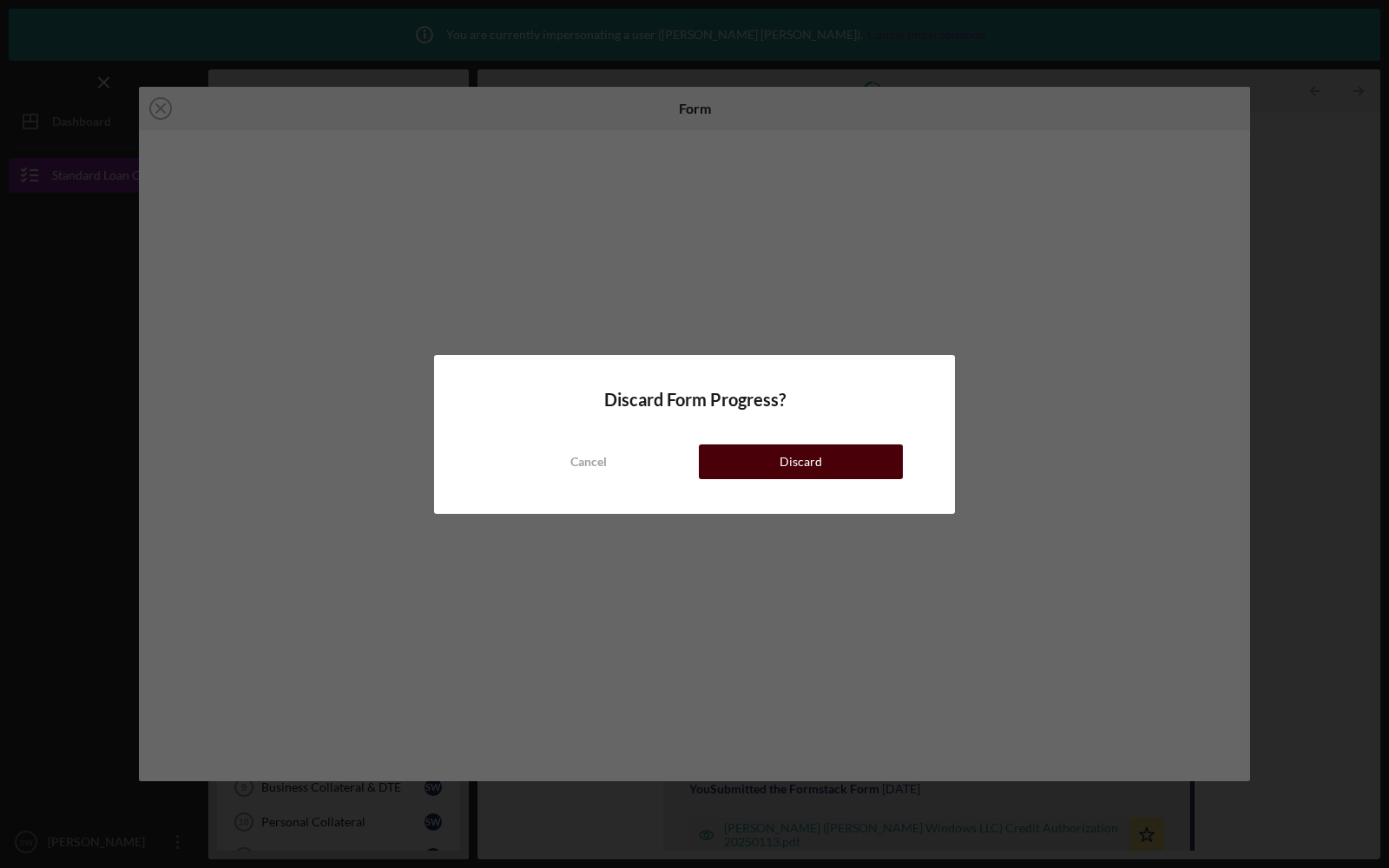
click at [757, 460] on button "Discard" at bounding box center [801, 462] width 204 height 35
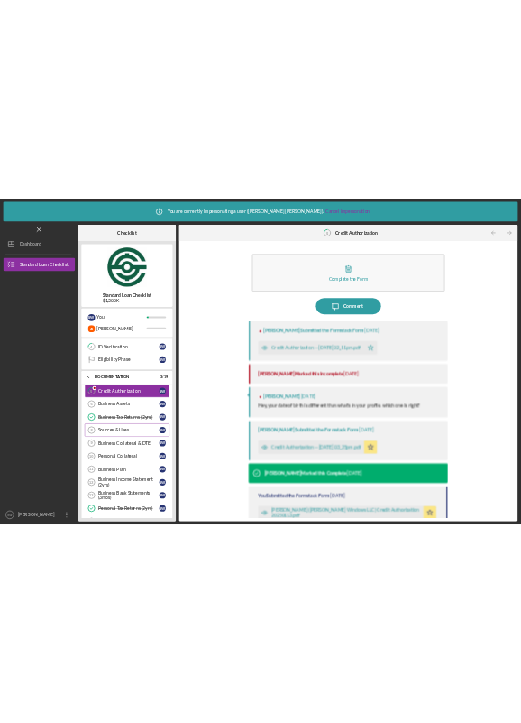
scroll to position [184, 0]
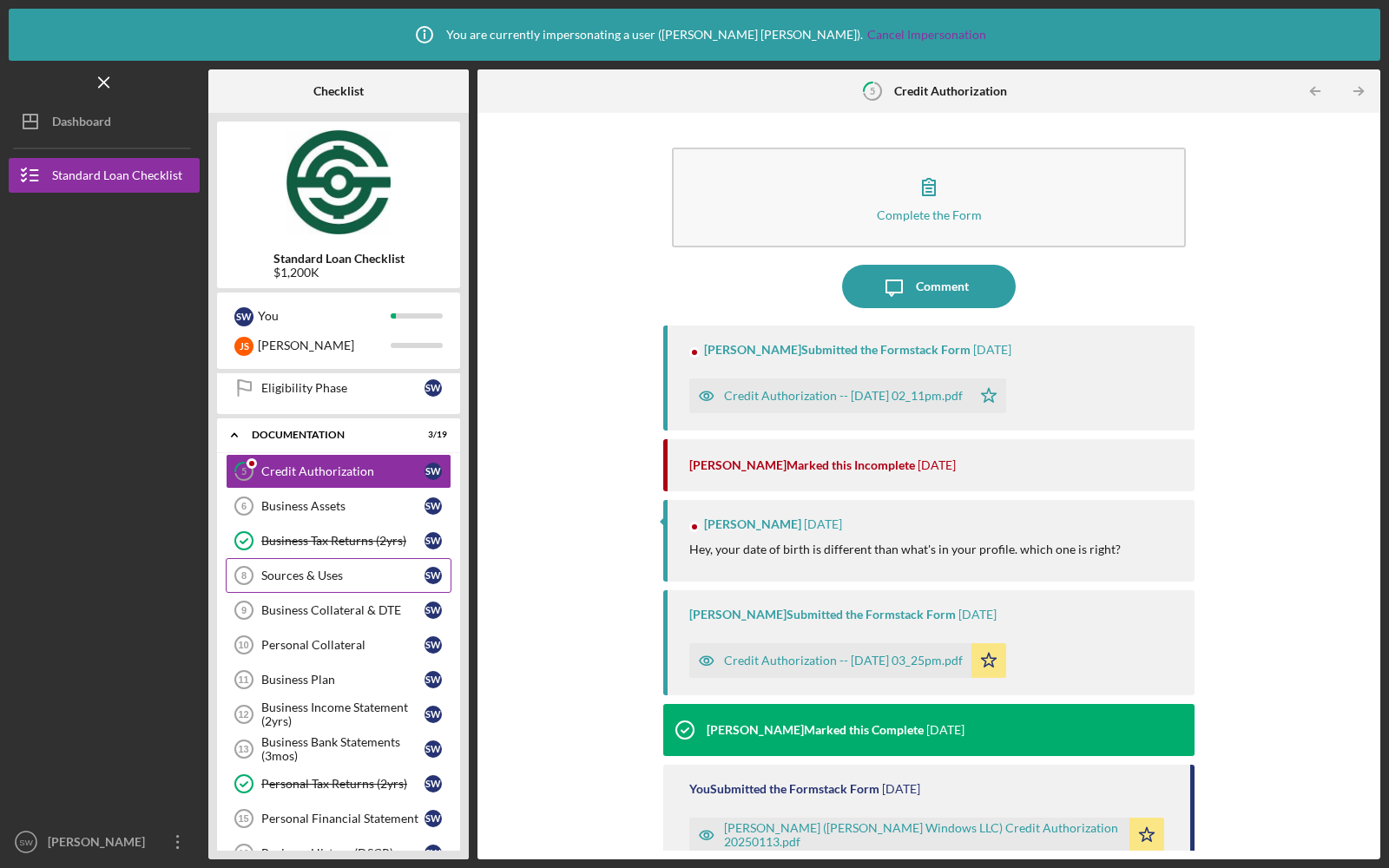
click at [346, 578] on link "Sources & Uses 8 Sources & Uses S W" at bounding box center [339, 575] width 226 height 35
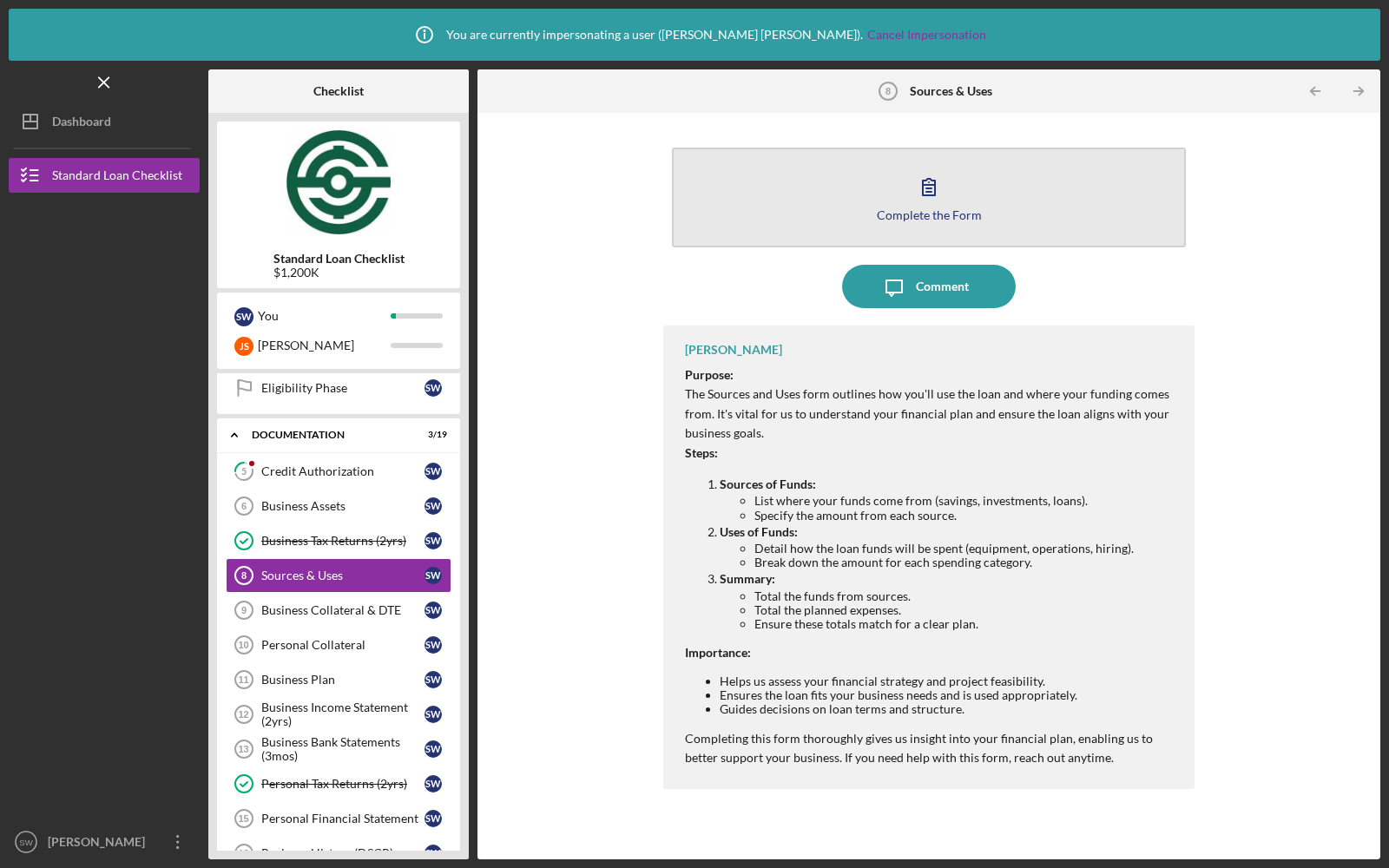
click at [874, 235] on button "Complete the Form Form" at bounding box center [929, 197] width 514 height 100
click at [811, 191] on button "Complete the Form Form" at bounding box center [929, 197] width 514 height 100
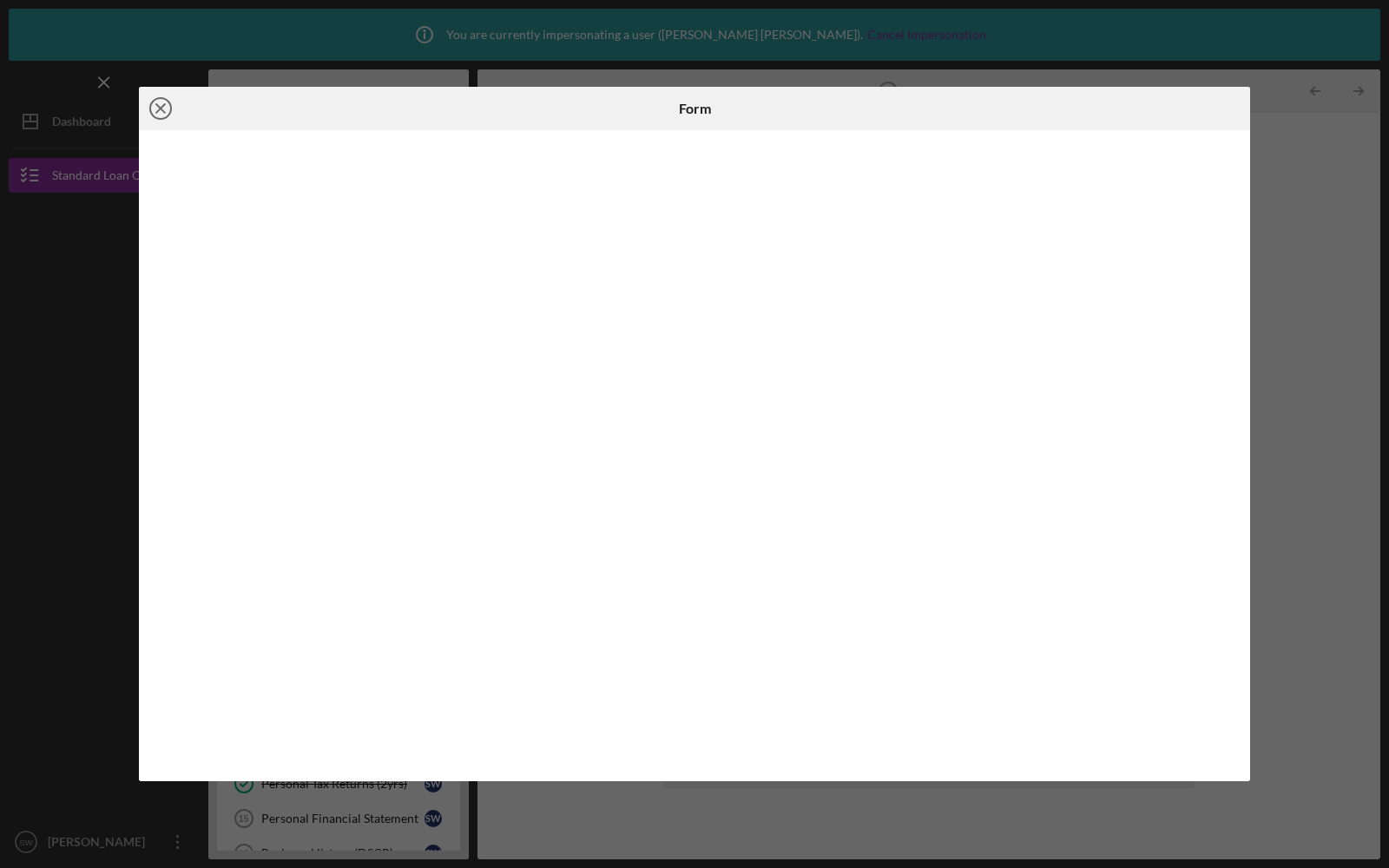
click at [165, 102] on icon "Icon/Close" at bounding box center [160, 108] width 43 height 43
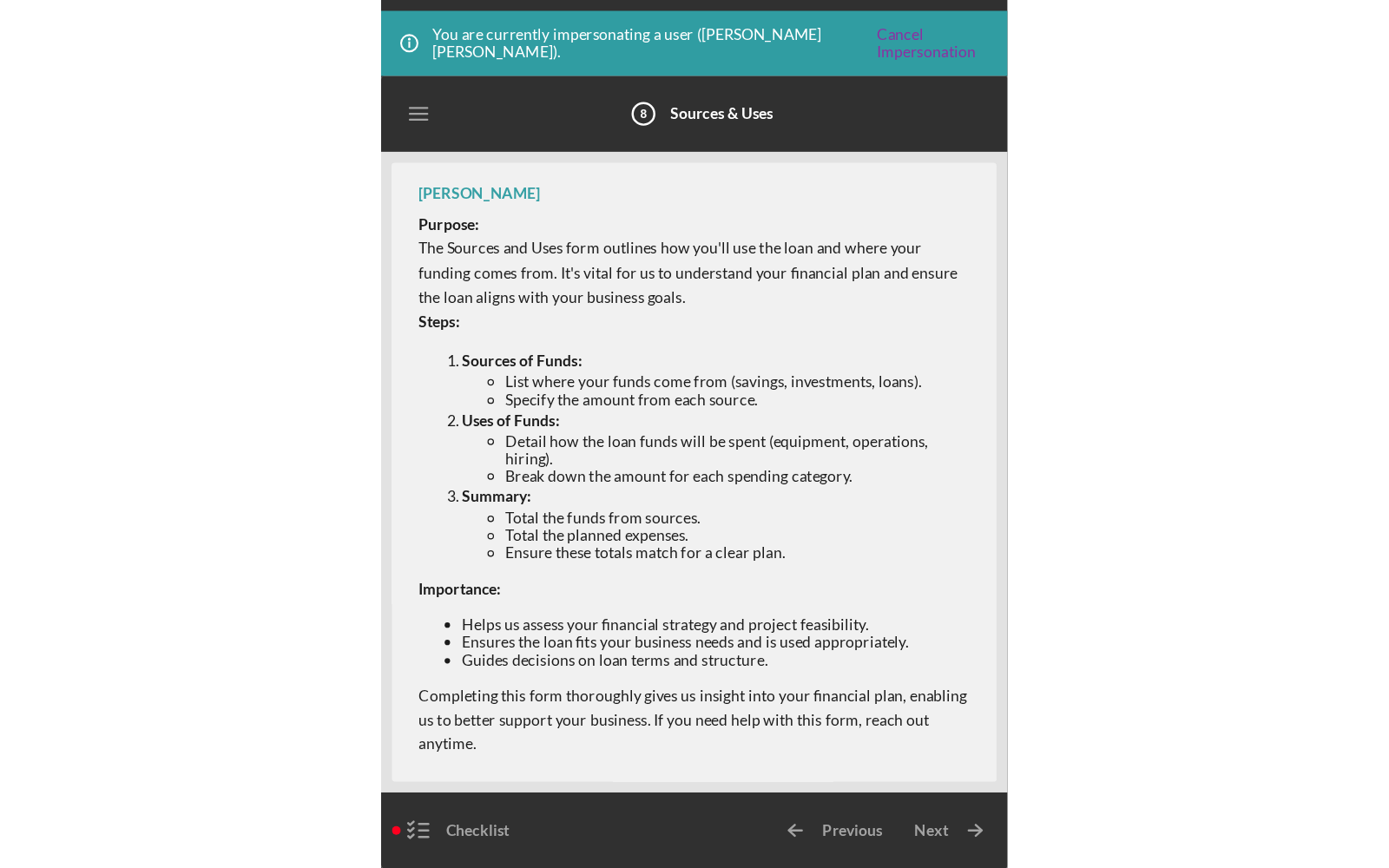
scroll to position [92, 0]
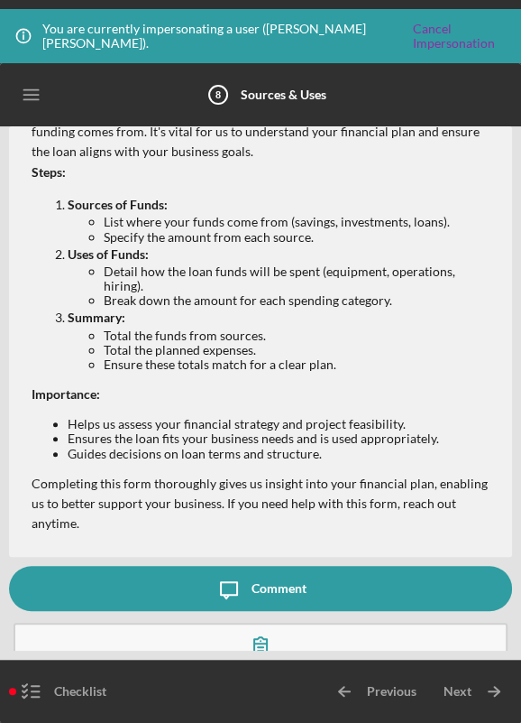
click at [181, 631] on button "Complete the Form Form" at bounding box center [261, 653] width 494 height 63
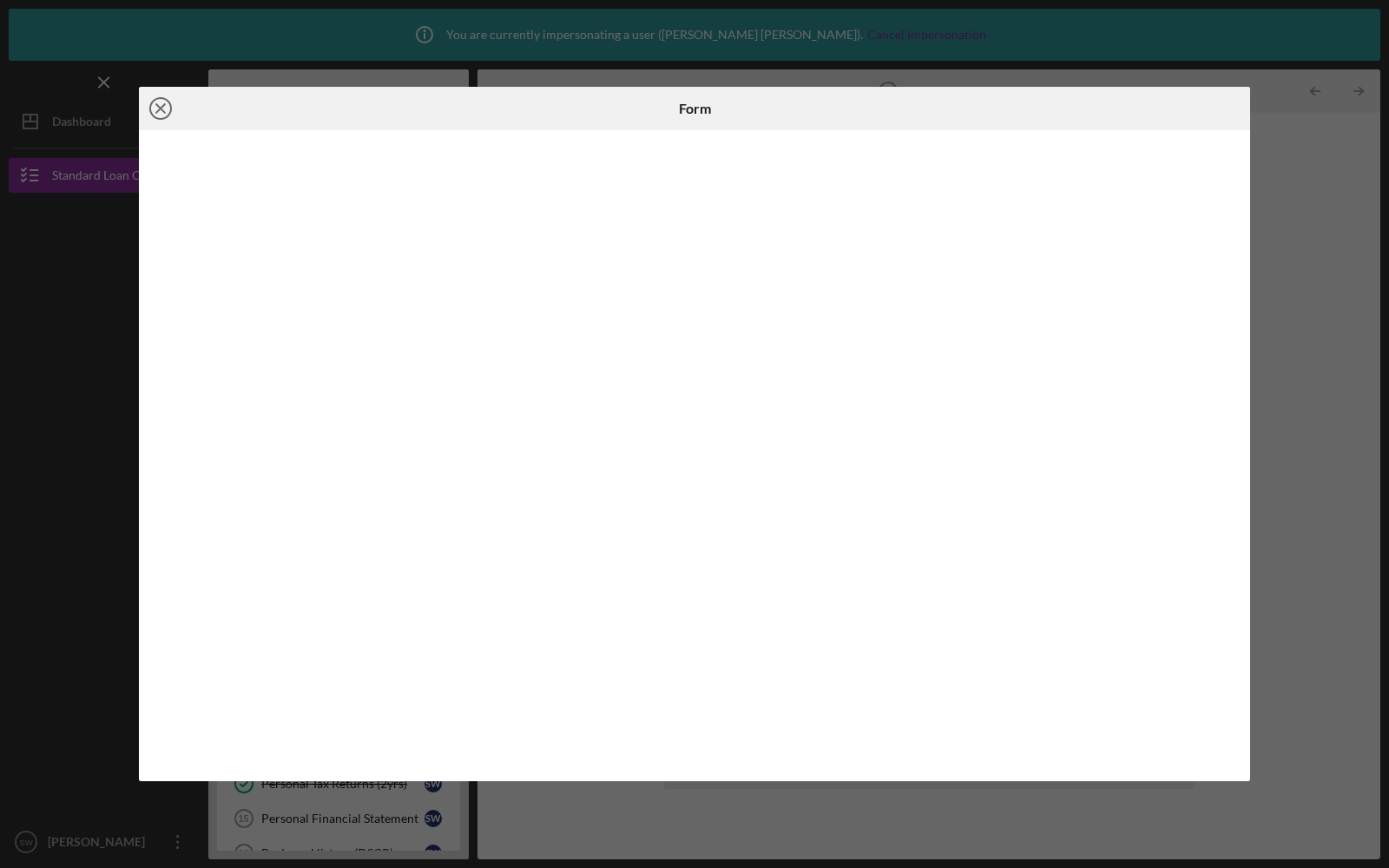
click at [152, 112] on icon "Icon/Close" at bounding box center [160, 108] width 43 height 43
